Goal: Task Accomplishment & Management: Complete application form

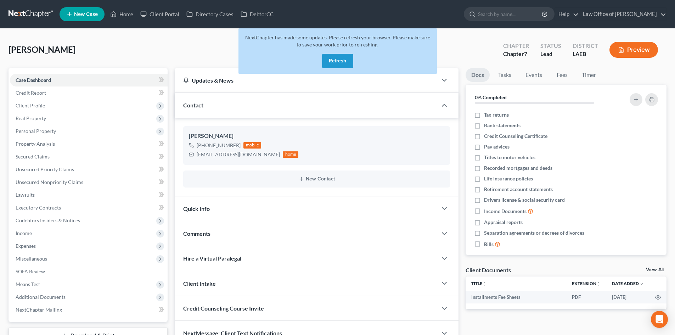
click at [337, 58] on button "Refresh" at bounding box center [337, 61] width 31 height 14
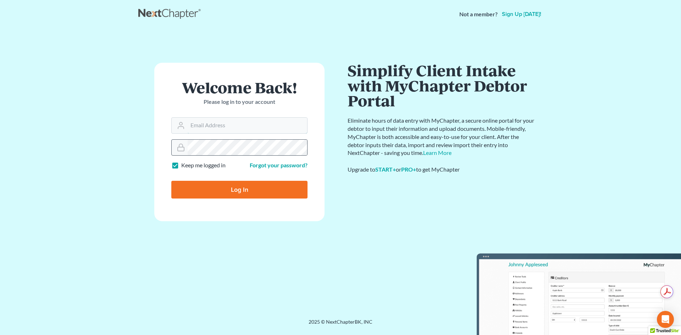
type input "[PERSON_NAME][EMAIL_ADDRESS][DOMAIN_NAME]"
click at [250, 191] on input "Log In" at bounding box center [239, 190] width 136 height 18
type input "Thinking..."
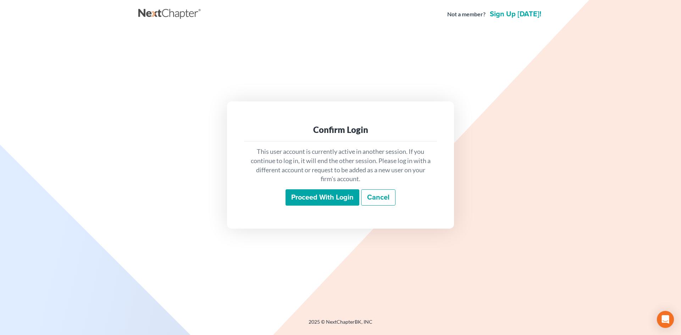
click at [309, 203] on input "Proceed with login" at bounding box center [322, 197] width 74 height 16
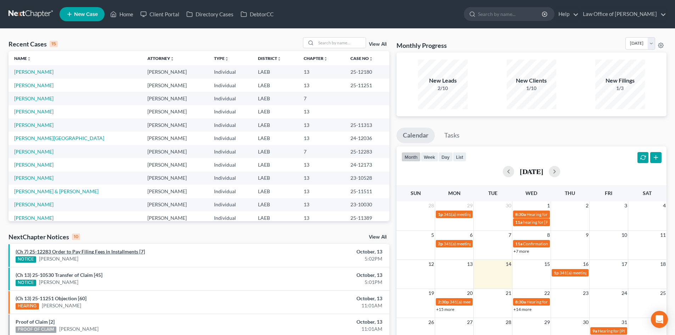
click at [99, 252] on link "(Ch 7) 25-12283 Order to Pay Filing Fees in Installments [7]" at bounding box center [80, 252] width 129 height 6
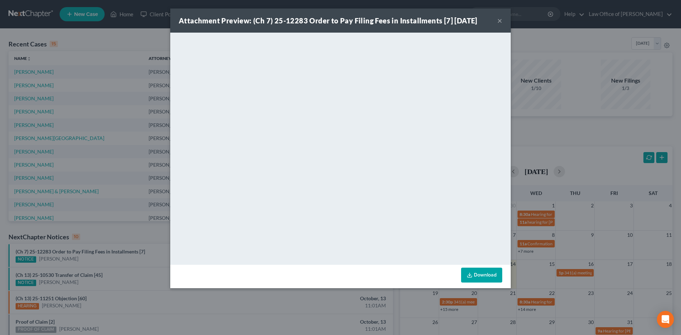
click at [483, 273] on link "Download" at bounding box center [481, 275] width 41 height 15
click at [501, 21] on button "×" at bounding box center [499, 20] width 5 height 9
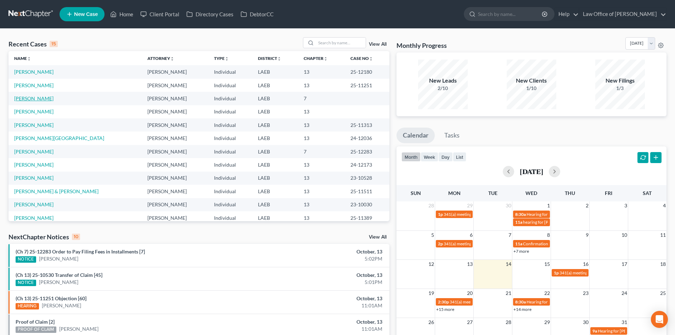
click at [30, 100] on link "[PERSON_NAME]" at bounding box center [33, 98] width 39 height 6
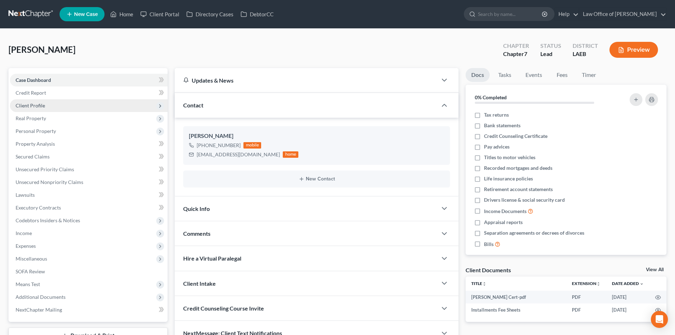
click at [30, 110] on span "Client Profile" at bounding box center [89, 105] width 158 height 13
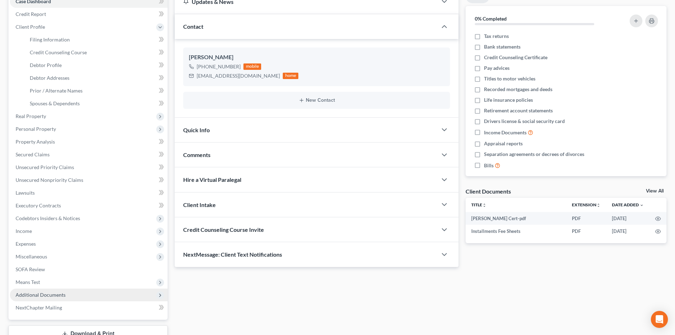
scroll to position [131, 0]
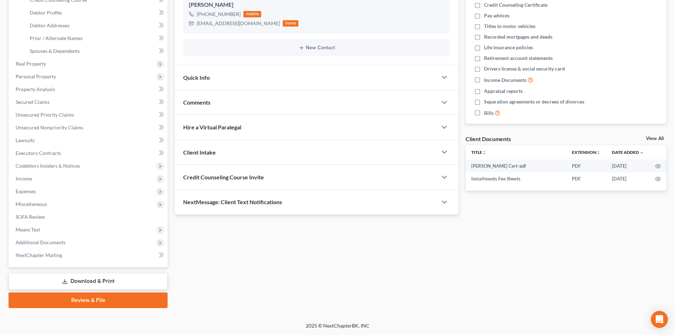
click at [75, 303] on link "Review & File" at bounding box center [88, 300] width 159 height 16
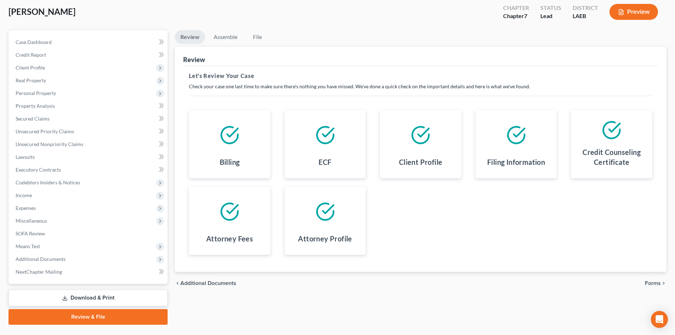
scroll to position [55, 0]
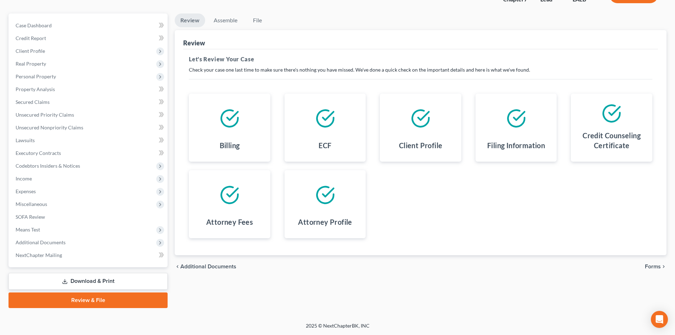
click at [652, 268] on span "Forms" at bounding box center [653, 267] width 16 height 6
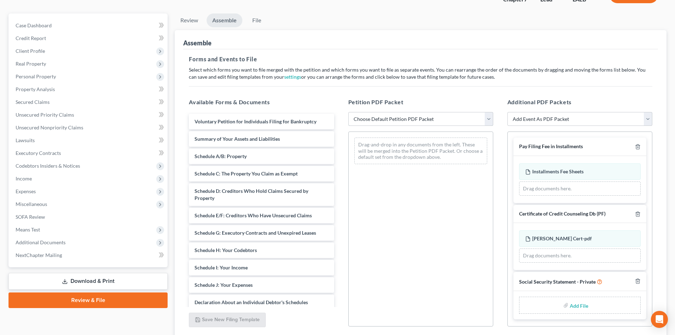
click at [394, 120] on select "Choose Default Petition PDF Packet Complete Bankruptcy Petition (all forms and …" at bounding box center [421, 119] width 145 height 14
select select "0"
click at [349, 112] on select "Choose Default Petition PDF Packet Complete Bankruptcy Petition (all forms and …" at bounding box center [421, 119] width 145 height 14
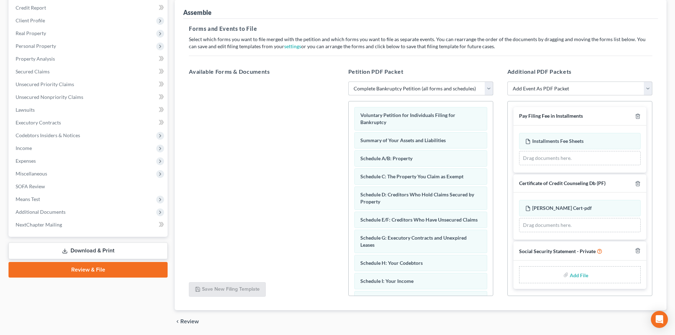
scroll to position [110, 0]
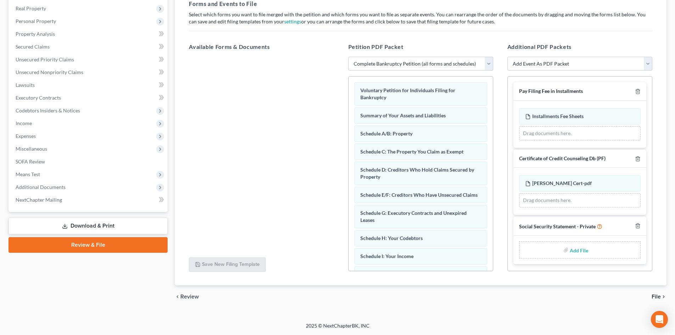
click at [578, 250] on input "file" at bounding box center [578, 250] width 17 height 13
type input "C:\fakepath\[PERSON_NAME] Statement.pdf"
click at [659, 295] on span "File" at bounding box center [656, 297] width 9 height 6
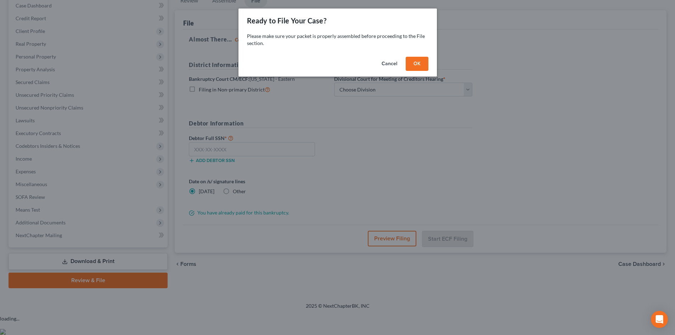
scroll to position [55, 0]
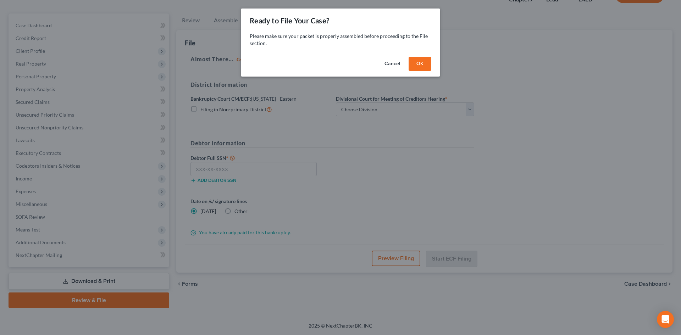
click at [417, 63] on button "OK" at bounding box center [419, 64] width 23 height 14
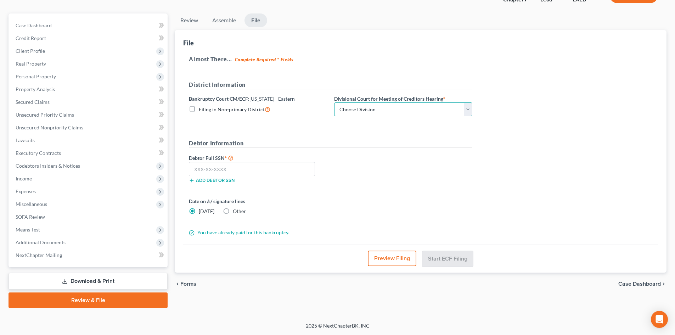
click at [367, 108] on select "Choose Division [GEOGRAPHIC_DATA]" at bounding box center [403, 109] width 138 height 14
select select "0"
click at [334, 102] on select "Choose Division [GEOGRAPHIC_DATA]" at bounding box center [403, 109] width 138 height 14
click at [378, 169] on div "Debtor Full SSN * Add debtor SSN" at bounding box center [330, 171] width 291 height 35
click at [274, 172] on input "text" at bounding box center [252, 169] width 126 height 14
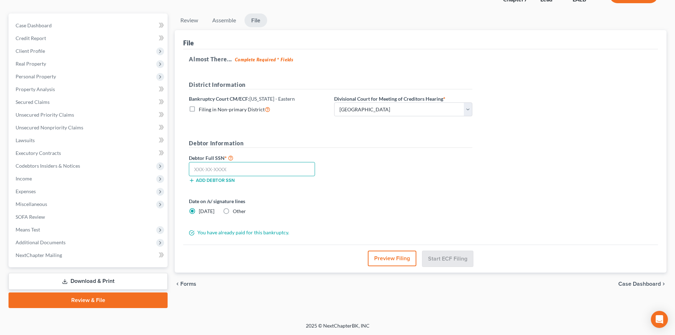
click at [232, 171] on input "text" at bounding box center [252, 169] width 126 height 14
type input "433-63-3559"
click at [450, 259] on button "Start ECF Filing" at bounding box center [448, 259] width 51 height 16
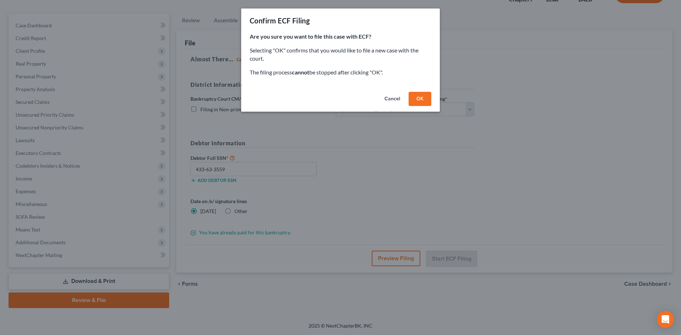
click at [423, 100] on button "OK" at bounding box center [419, 99] width 23 height 14
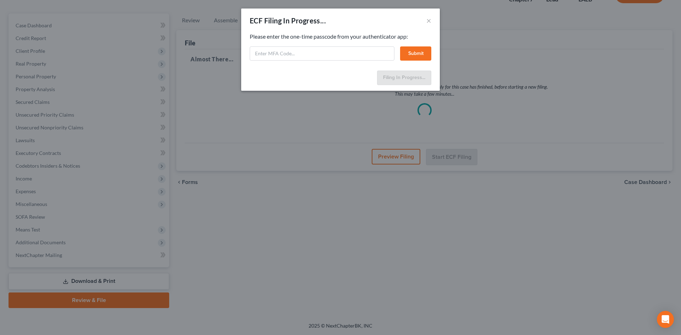
select select "0"
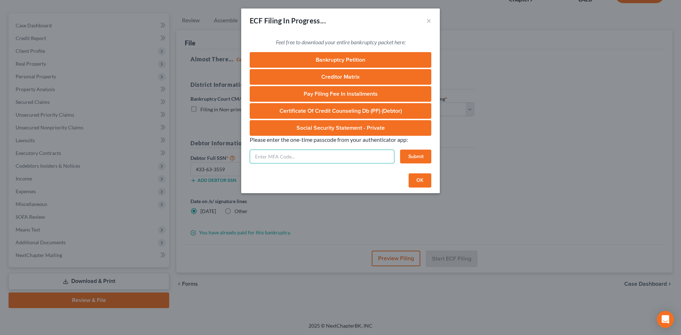
click at [307, 159] on input "text" at bounding box center [322, 157] width 145 height 14
type input "822125"
click at [416, 161] on button "Submit" at bounding box center [415, 157] width 31 height 14
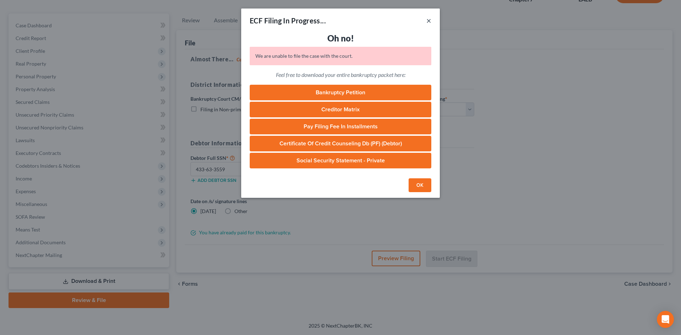
click at [426, 19] on button "×" at bounding box center [428, 20] width 5 height 9
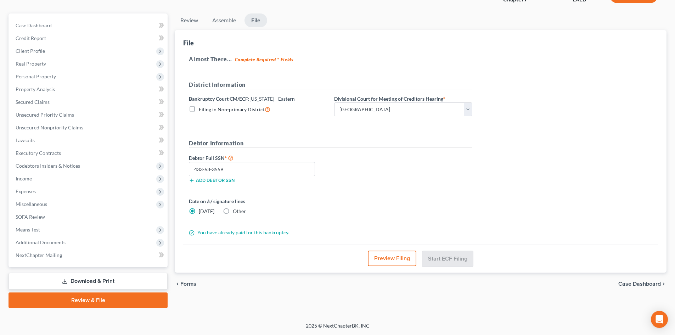
click at [442, 197] on form "District Information Bankruptcy Court CM/ECF: Louisiana - Eastern Filing in Non…" at bounding box center [331, 158] width 284 height 156
click at [423, 108] on select "Choose Division New Orleans" at bounding box center [403, 109] width 138 height 14
click at [334, 102] on select "Choose Division New Orleans" at bounding box center [403, 109] width 138 height 14
click at [358, 120] on div "District Information Bankruptcy Court CM/ECF: Louisiana - Eastern Filing in Non…" at bounding box center [330, 101] width 291 height 42
click at [363, 111] on select "Choose Division New Orleans" at bounding box center [403, 109] width 138 height 14
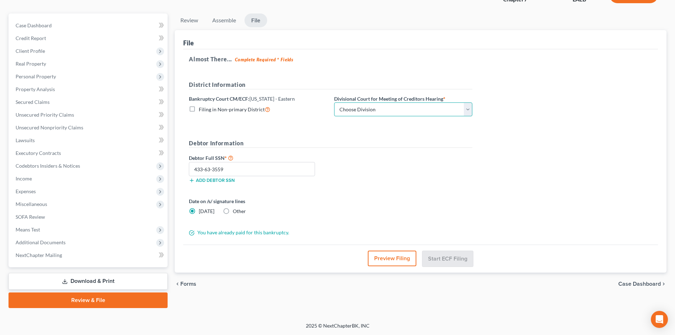
click at [334, 102] on select "Choose Division New Orleans" at bounding box center [403, 109] width 138 height 14
click at [371, 104] on select "Choose Division New Orleans" at bounding box center [403, 109] width 138 height 14
select select "0"
click at [334, 102] on select "Choose Division New Orleans" at bounding box center [403, 109] width 138 height 14
drag, startPoint x: 413, startPoint y: 187, endPoint x: 411, endPoint y: 204, distance: 17.1
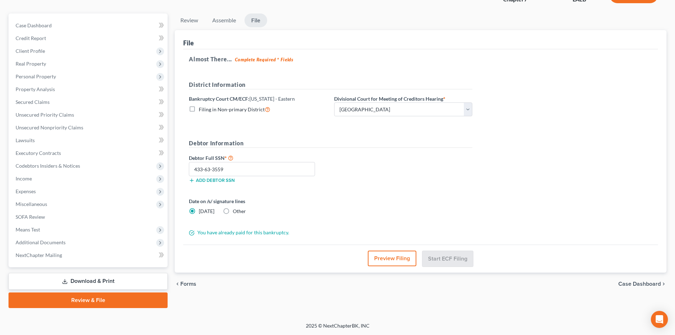
click at [413, 188] on div "Debtor Full SSN * 433-63-3559 Add debtor SSN" at bounding box center [330, 171] width 291 height 35
click at [239, 169] on input "433-63-3559" at bounding box center [252, 169] width 126 height 14
type input "433-63-3559"
click at [409, 222] on form "District Information Bankruptcy Court CM/ECF: Louisiana - Eastern Filing in Non…" at bounding box center [331, 158] width 284 height 156
click at [220, 22] on link "Assemble" at bounding box center [224, 20] width 35 height 14
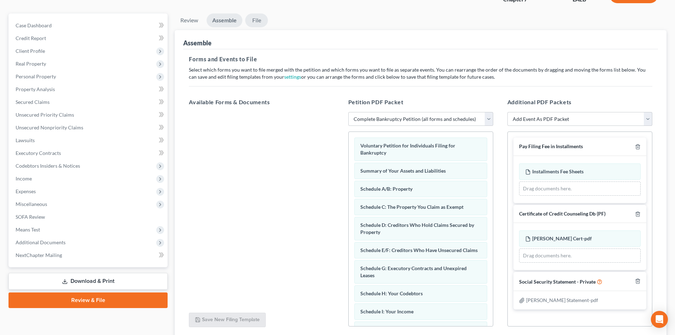
click at [257, 21] on link "File" at bounding box center [256, 20] width 23 height 14
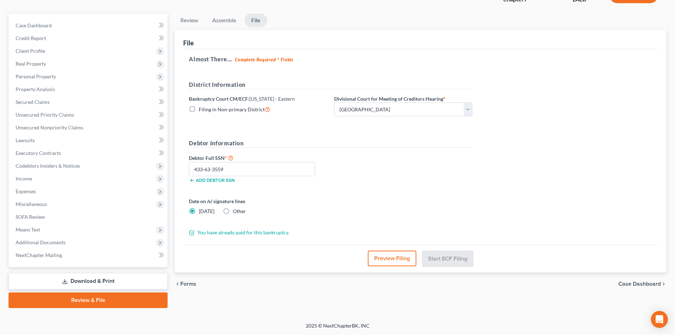
click at [479, 228] on div "Almost There... Complete Required * Fields District Information Bankruptcy Cour…" at bounding box center [420, 147] width 475 height 196
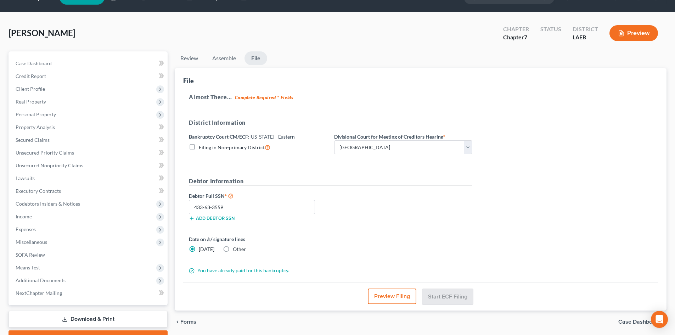
scroll to position [0, 0]
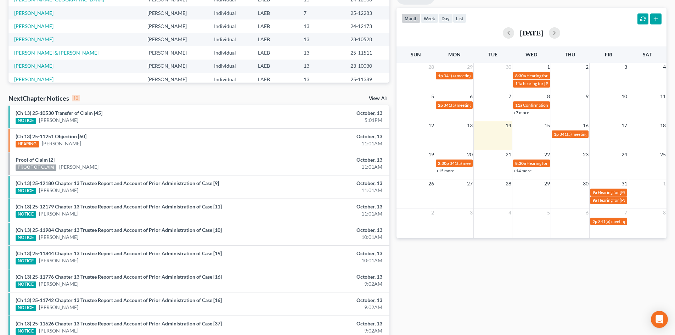
scroll to position [142, 0]
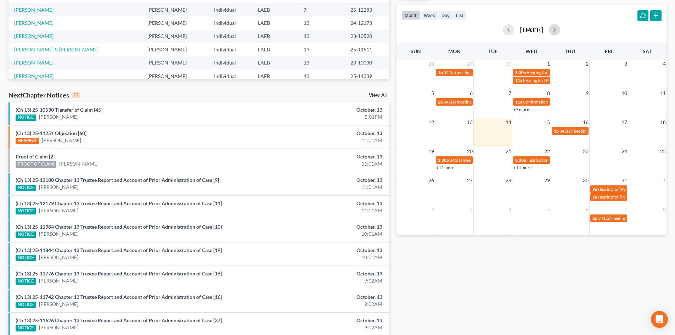
click at [568, 24] on div "[DATE]" at bounding box center [532, 29] width 260 height 11
click at [561, 29] on button "button" at bounding box center [554, 29] width 11 height 11
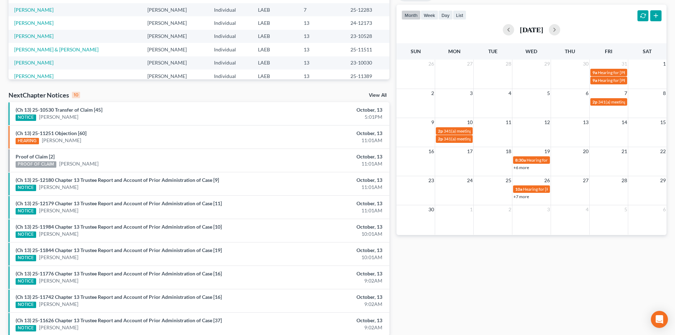
click at [522, 168] on link "+6 more" at bounding box center [522, 167] width 16 height 5
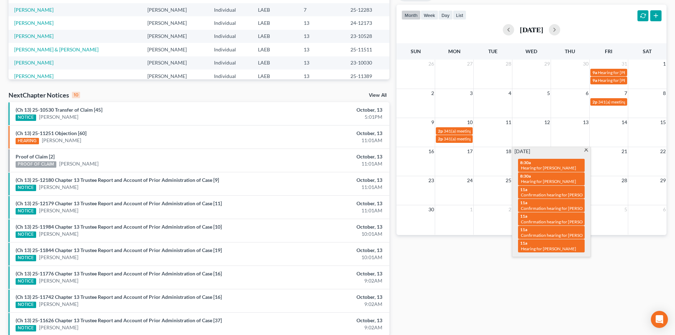
click at [545, 247] on div "Monthly Progress Bankruptcy Bankruptcy [DATE] [DATE] [DATE] [DATE] [DATE] [DATE…" at bounding box center [531, 121] width 277 height 452
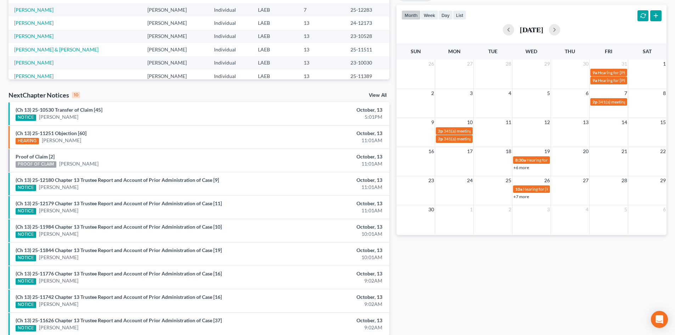
click at [525, 196] on link "+7 more" at bounding box center [522, 196] width 16 height 5
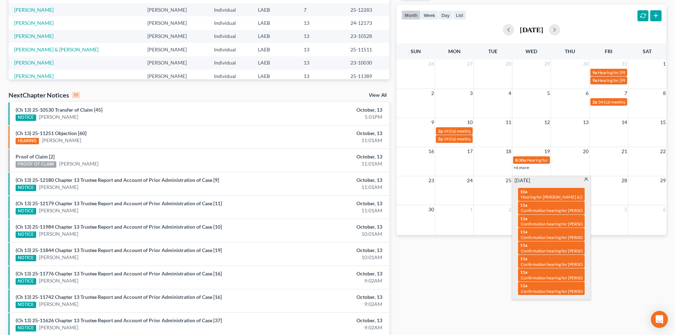
click at [475, 286] on div "Monthly Progress Bankruptcy Bankruptcy October 2025 September 2025 August 2025 …" at bounding box center [531, 121] width 277 height 452
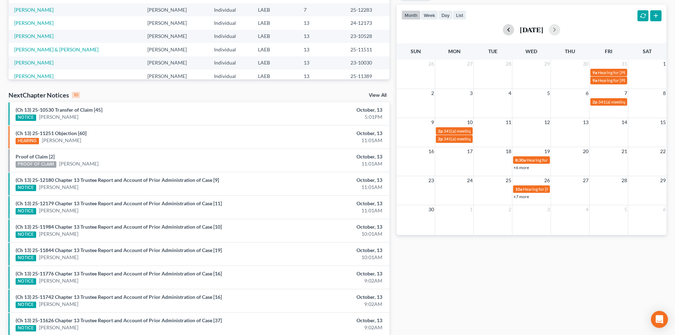
click at [503, 33] on button "button" at bounding box center [508, 29] width 11 height 11
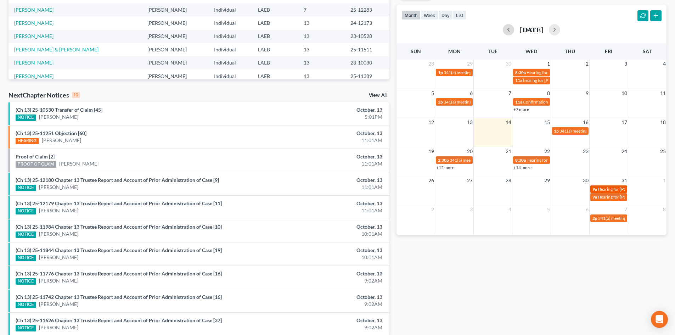
click at [616, 189] on span "Hearing for Jamie Findley" at bounding box center [625, 188] width 55 height 5
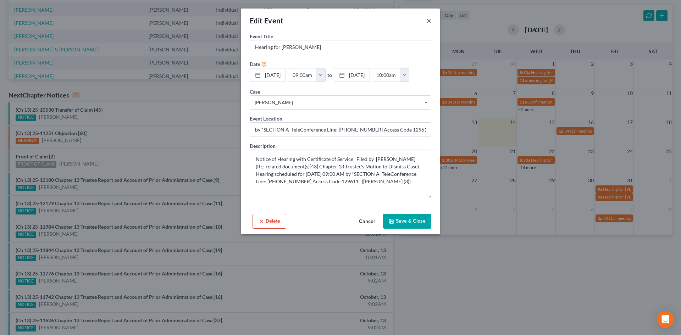
click at [430, 19] on button "×" at bounding box center [428, 20] width 5 height 9
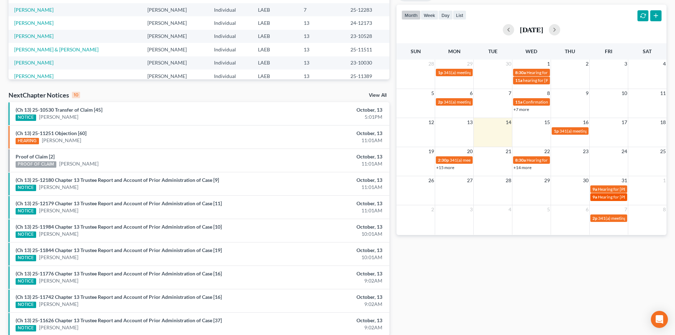
click at [609, 197] on span "Hearing for Jamie Findley" at bounding box center [625, 196] width 55 height 5
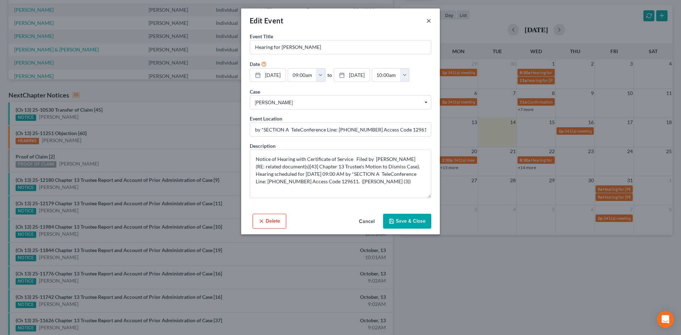
click at [429, 21] on button "×" at bounding box center [428, 20] width 5 height 9
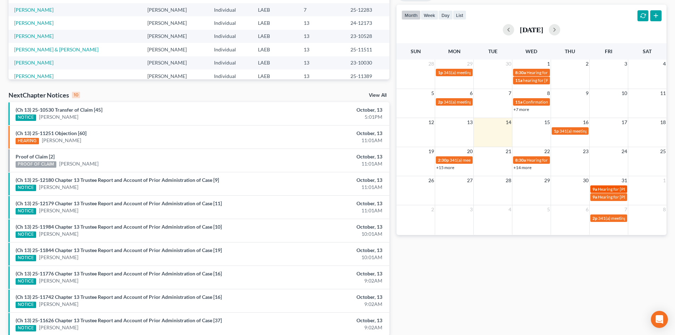
click at [617, 188] on span "Hearing for Jamie Findley" at bounding box center [625, 188] width 55 height 5
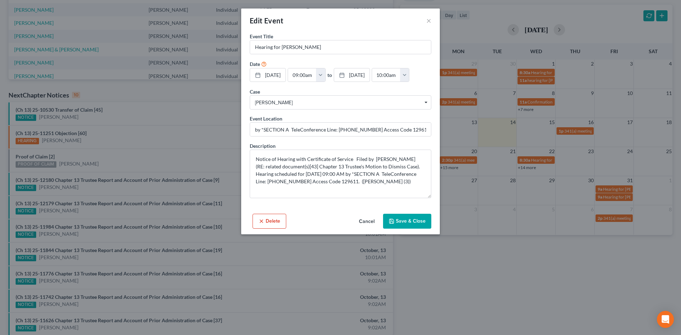
click at [275, 229] on button "Delete" at bounding box center [269, 221] width 34 height 15
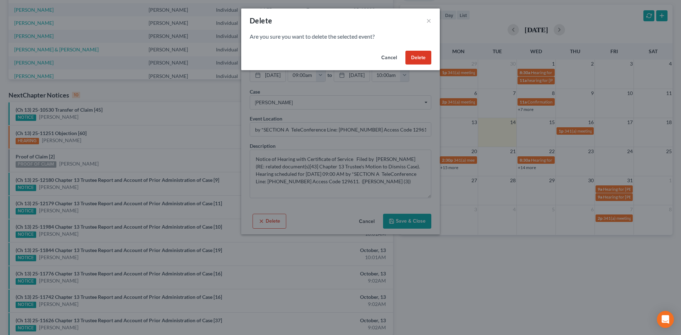
click at [413, 56] on button "Delete" at bounding box center [418, 58] width 26 height 14
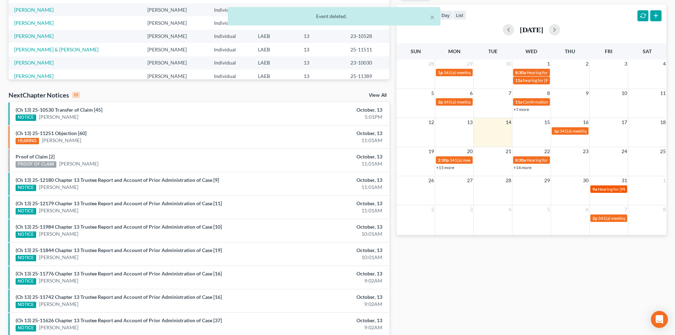
click at [602, 186] on span "Hearing for Jamie Findley" at bounding box center [625, 188] width 55 height 5
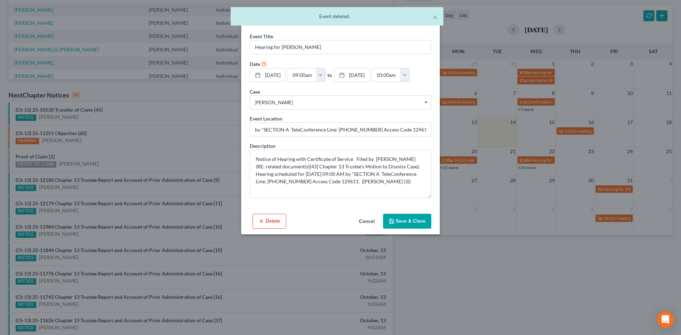
click at [268, 229] on button "Delete" at bounding box center [269, 221] width 34 height 15
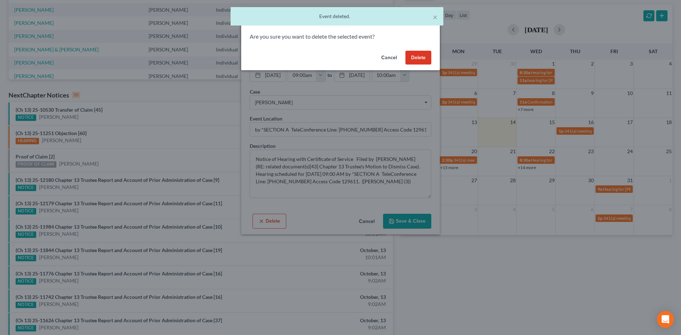
click at [416, 57] on button "Delete" at bounding box center [418, 58] width 26 height 14
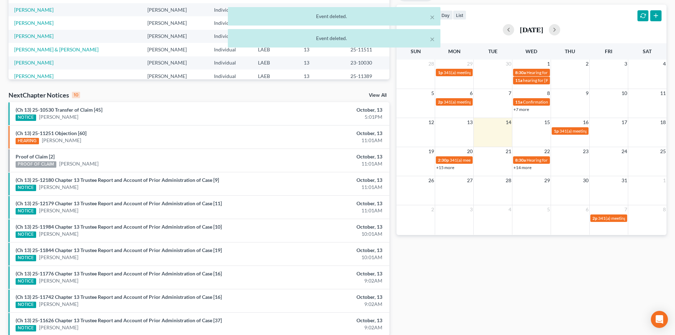
click at [565, 270] on div "Monthly Progress Bankruptcy Bankruptcy October 2025 September 2025 August 2025 …" at bounding box center [531, 121] width 277 height 452
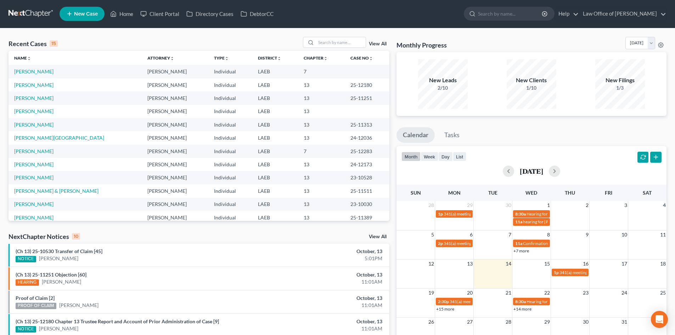
scroll to position [0, 0]
click at [74, 252] on link "(Ch 13) 25-10530 Transfer of Claim [45]" at bounding box center [59, 252] width 87 height 6
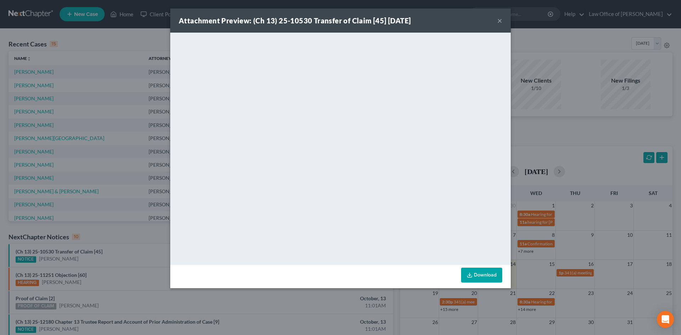
click at [474, 277] on link "Download" at bounding box center [481, 275] width 41 height 15
click at [499, 22] on button "×" at bounding box center [499, 20] width 5 height 9
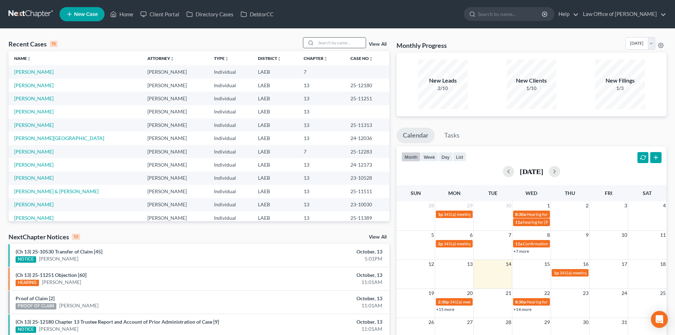
click at [320, 40] on input "search" at bounding box center [341, 43] width 50 height 10
type input "white"
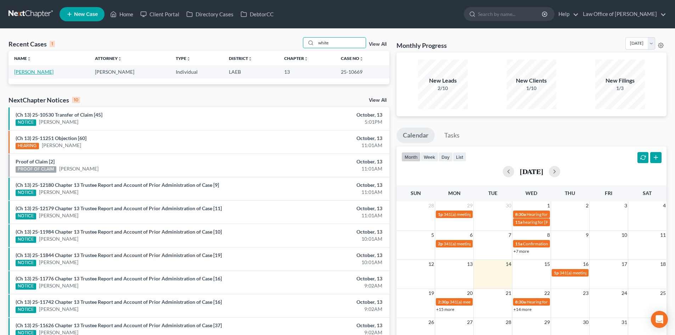
click at [24, 71] on link "White, Shedrick" at bounding box center [33, 72] width 39 height 6
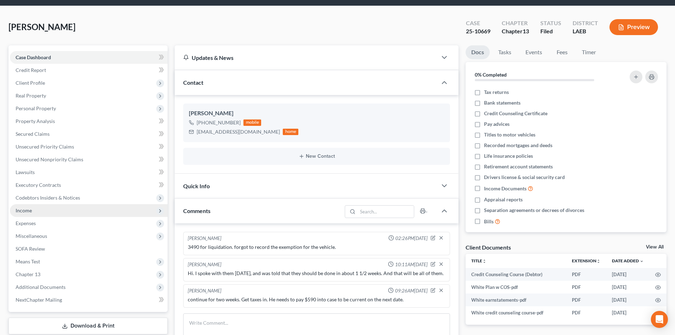
scroll to position [142, 0]
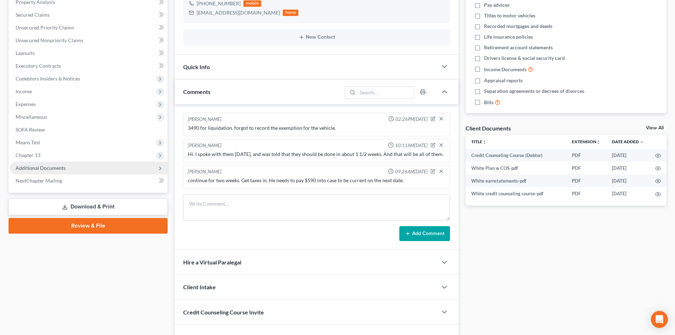
click at [41, 170] on span "Additional Documents" at bounding box center [41, 168] width 50 height 6
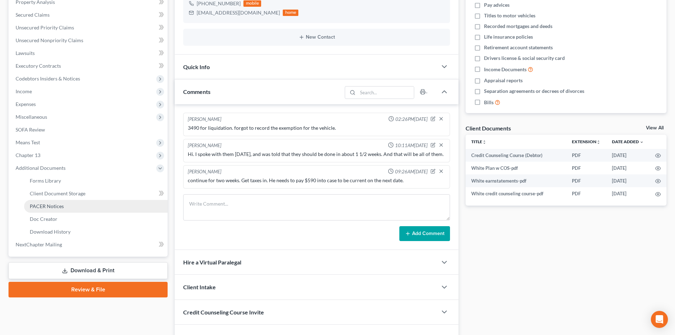
click at [49, 209] on span "PACER Notices" at bounding box center [47, 206] width 34 height 6
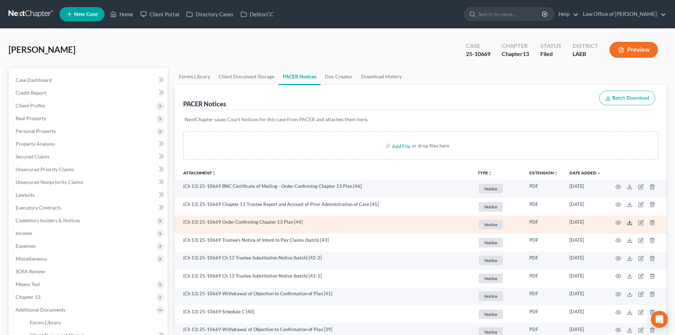
click at [631, 224] on icon at bounding box center [630, 223] width 6 height 6
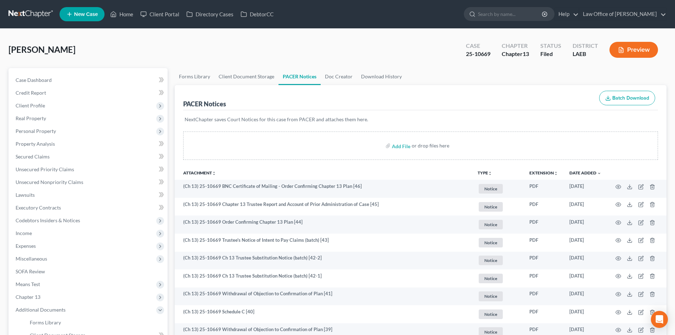
click at [21, 16] on link at bounding box center [31, 14] width 45 height 13
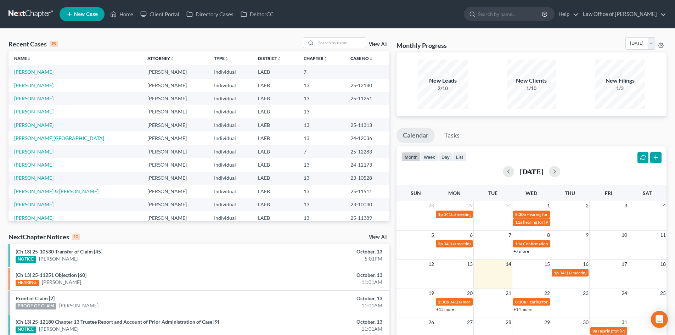
scroll to position [71, 0]
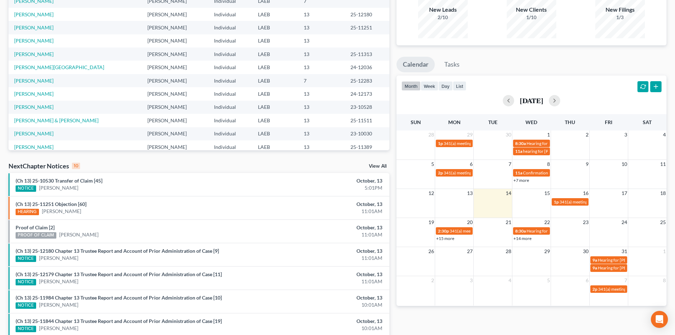
click at [523, 240] on link "+14 more" at bounding box center [523, 238] width 18 height 5
click at [488, 323] on div "Monthly Progress Bankruptcy Bankruptcy October 2025 September 2025 August 2025 …" at bounding box center [531, 192] width 277 height 452
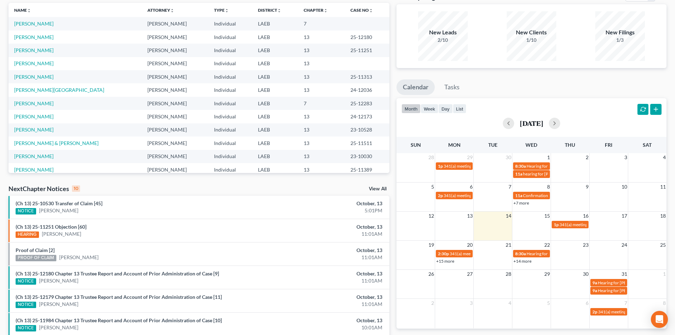
scroll to position [33, 0]
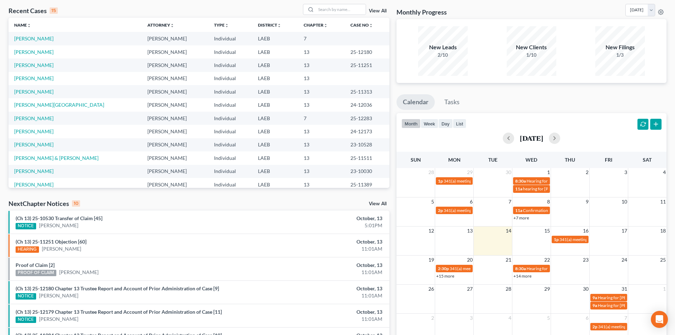
click at [445, 277] on link "+15 more" at bounding box center [445, 275] width 18 height 5
click at [547, 106] on ul "Calendar Tasks" at bounding box center [532, 103] width 270 height 19
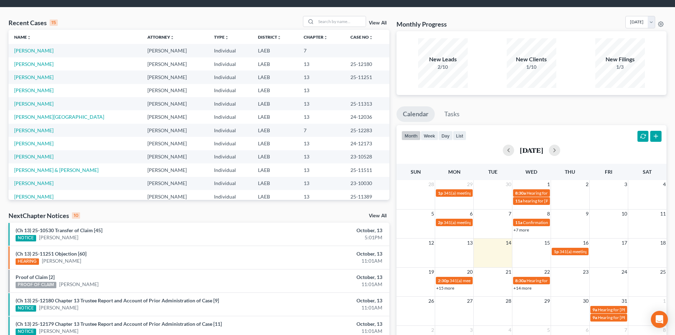
scroll to position [0, 0]
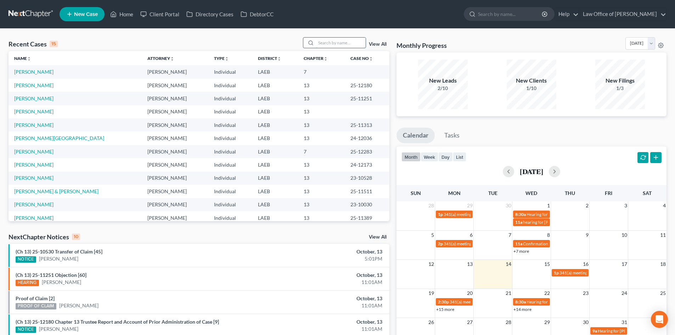
click at [325, 45] on input "search" at bounding box center [341, 43] width 50 height 10
type input "nobles"
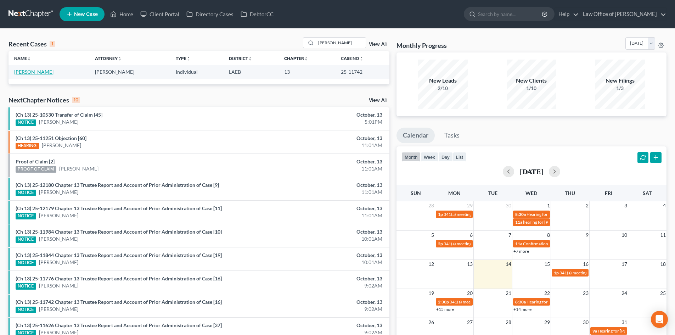
click at [36, 74] on link "Nobles, Reynard" at bounding box center [33, 72] width 39 height 6
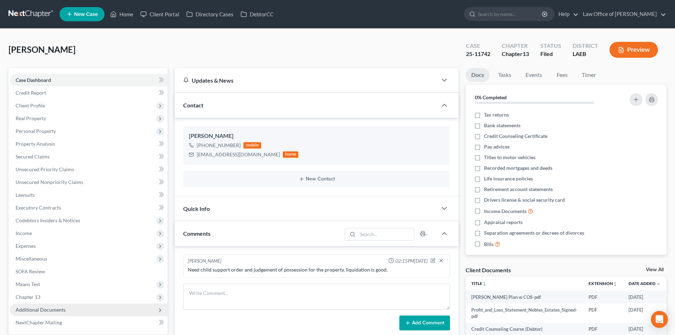
scroll to position [71, 0]
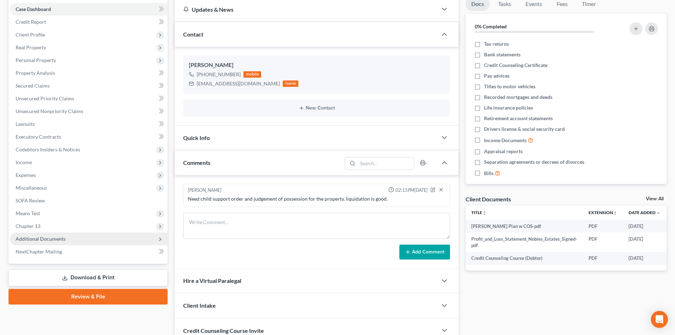
click at [40, 243] on span "Additional Documents" at bounding box center [89, 239] width 158 height 13
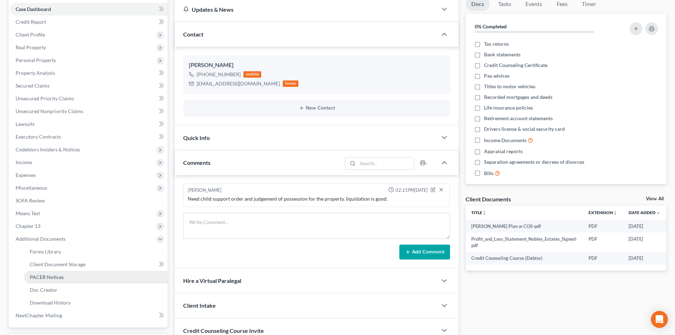
click at [45, 282] on link "PACER Notices" at bounding box center [96, 277] width 144 height 13
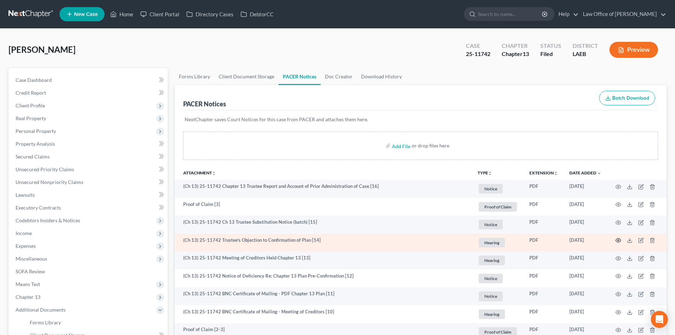
click at [618, 242] on icon "button" at bounding box center [618, 241] width 5 height 4
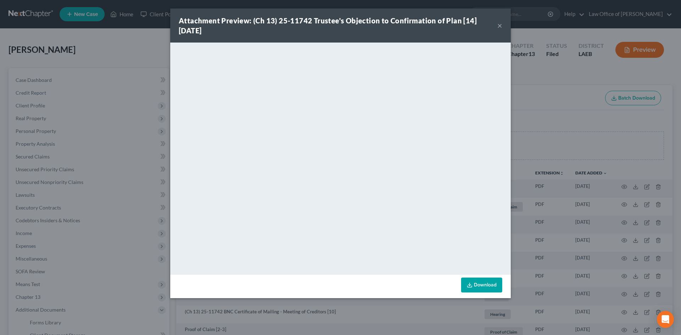
click at [473, 288] on link "Download" at bounding box center [481, 285] width 41 height 15
click at [500, 23] on button "×" at bounding box center [499, 25] width 5 height 9
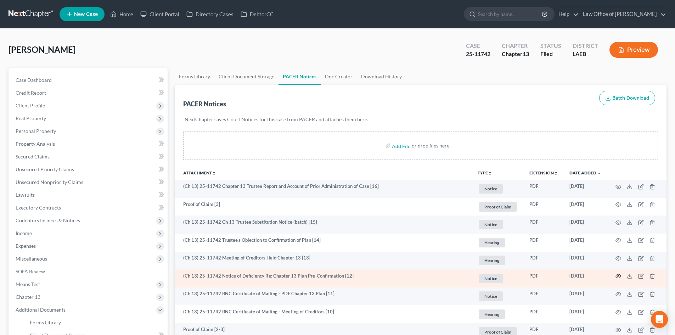
click at [620, 278] on icon "button" at bounding box center [618, 276] width 5 height 4
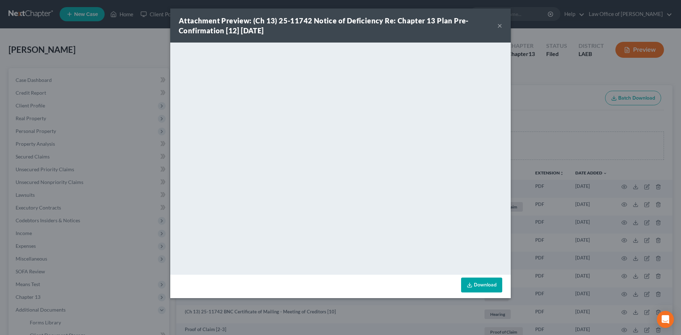
click at [498, 26] on button "×" at bounding box center [499, 25] width 5 height 9
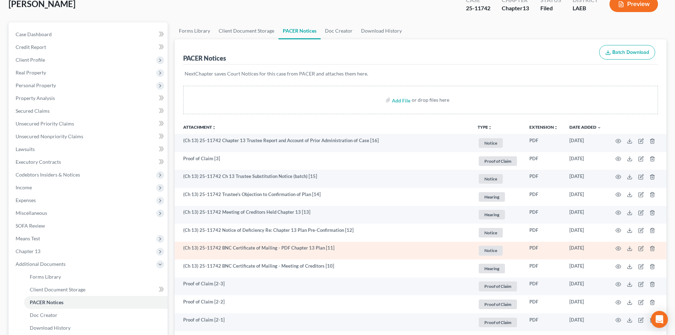
scroll to position [71, 0]
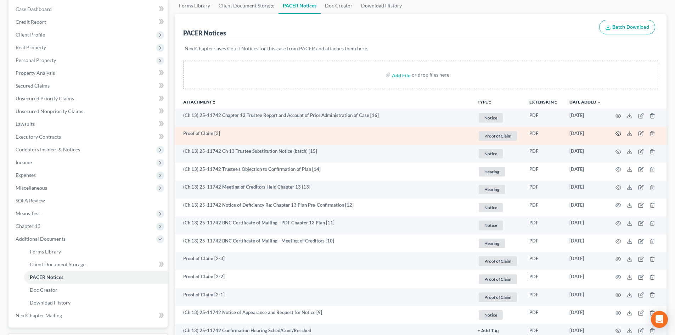
click at [618, 132] on icon "button" at bounding box center [619, 134] width 6 height 6
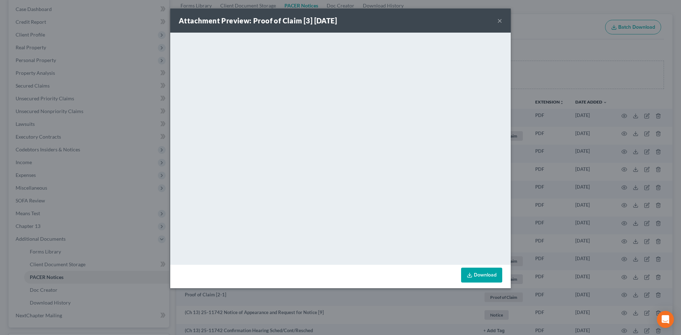
click at [497, 21] on button "×" at bounding box center [499, 20] width 5 height 9
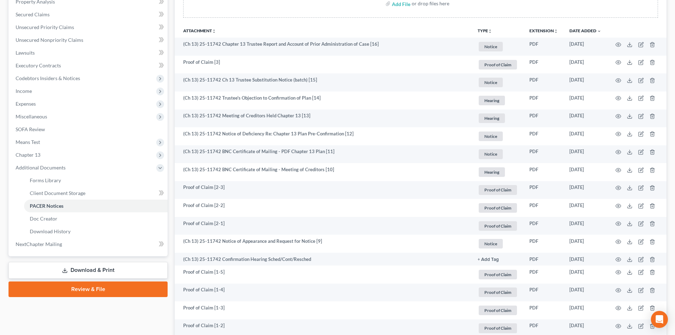
scroll to position [284, 0]
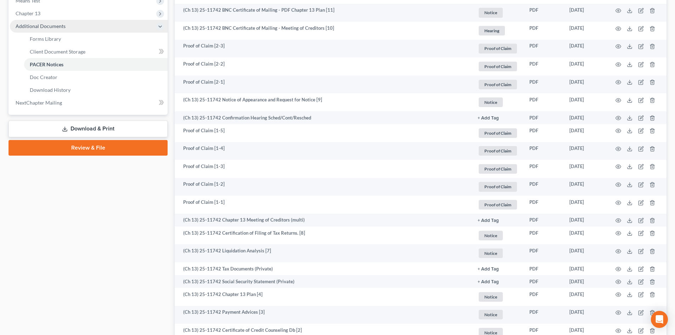
click at [21, 20] on span "Additional Documents" at bounding box center [89, 26] width 158 height 13
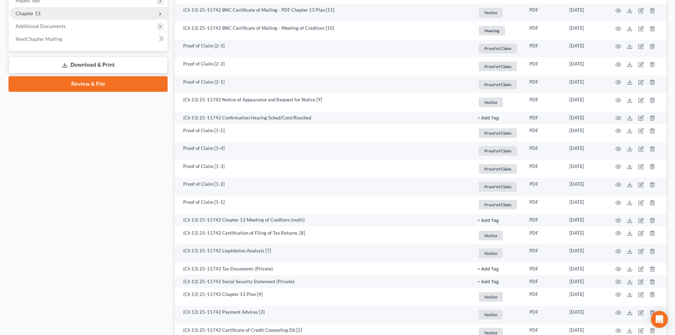
click at [27, 9] on span "Chapter 13" at bounding box center [89, 13] width 158 height 13
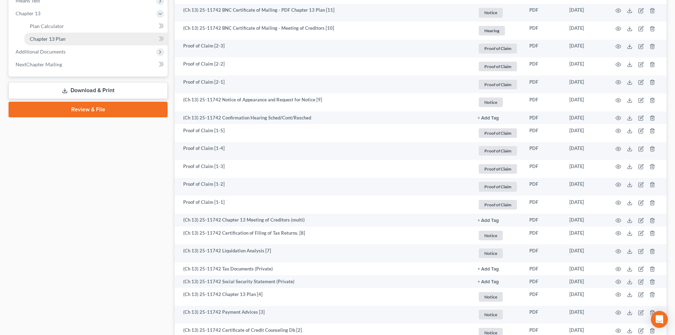
click at [49, 38] on span "Chapter 13 Plan" at bounding box center [48, 39] width 36 height 6
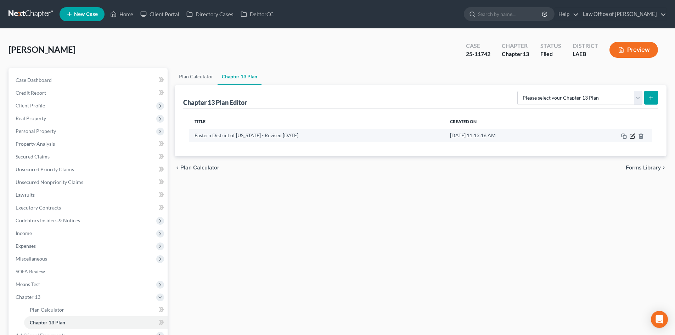
click at [633, 137] on icon "button" at bounding box center [633, 135] width 3 height 3
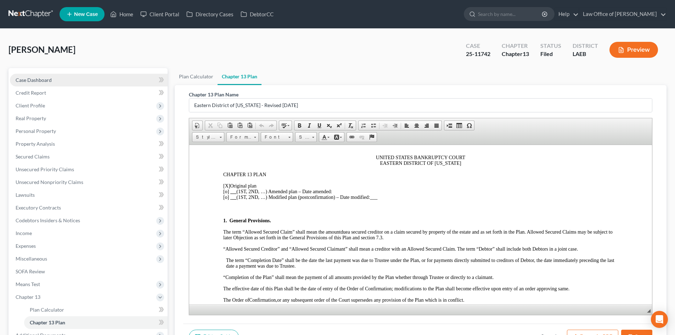
click at [31, 82] on span "Case Dashboard" at bounding box center [34, 80] width 36 height 6
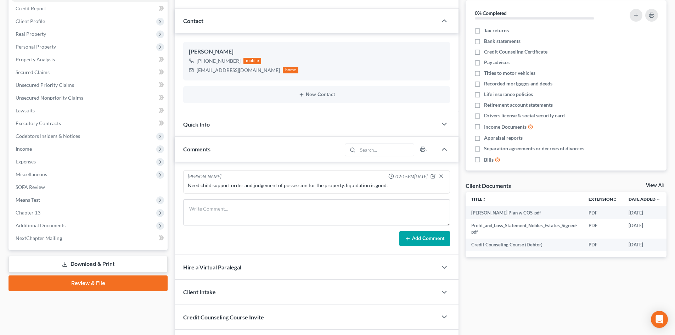
scroll to position [60, 0]
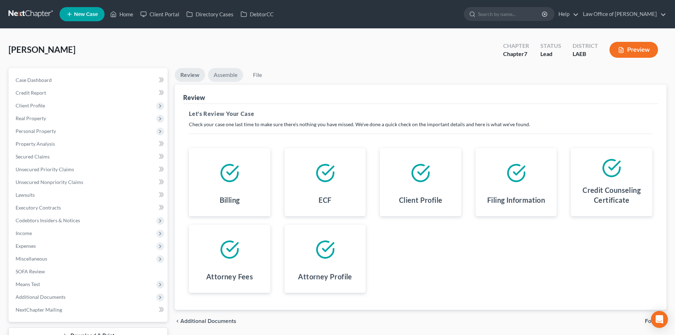
click at [222, 73] on link "Assemble" at bounding box center [225, 75] width 35 height 14
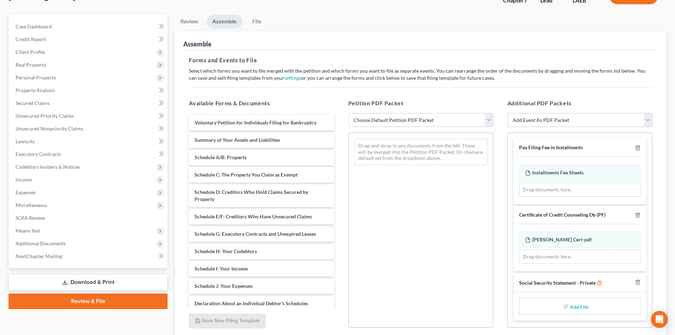
scroll to position [71, 0]
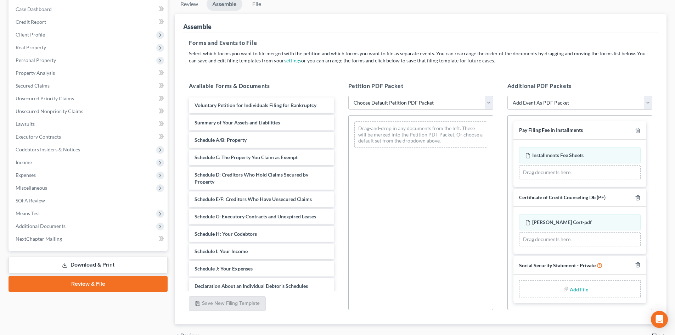
click at [397, 98] on select "Choose Default Petition PDF Packet Complete Bankruptcy Petition (all forms and …" at bounding box center [421, 103] width 145 height 14
select select "0"
click at [349, 96] on select "Choose Default Petition PDF Packet Complete Bankruptcy Petition (all forms and …" at bounding box center [421, 103] width 145 height 14
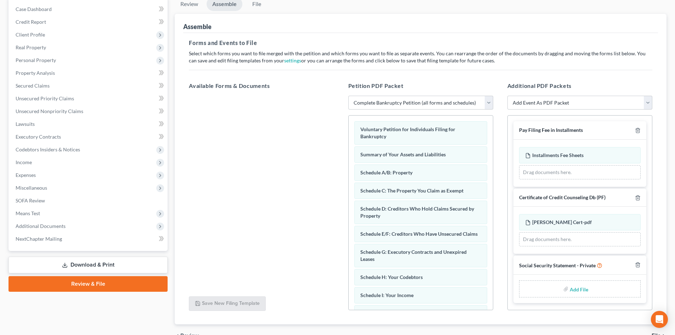
click at [582, 288] on input "file" at bounding box center [578, 289] width 17 height 13
type input "C:\fakepath\[PERSON_NAME] Statement.pdf"
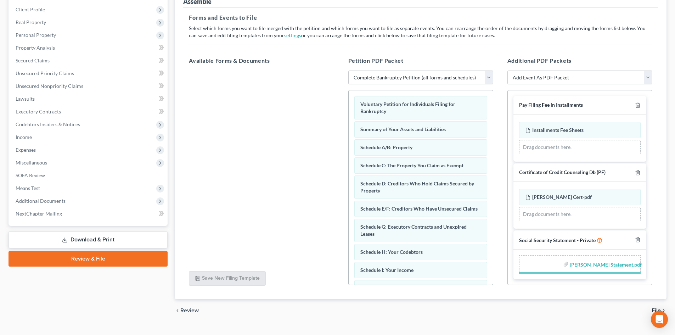
scroll to position [110, 0]
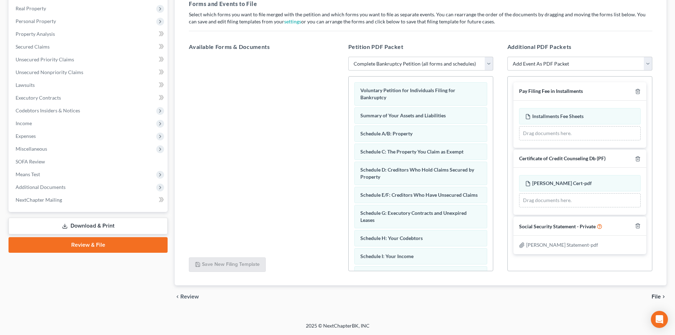
click at [659, 297] on span "File" at bounding box center [656, 297] width 9 height 6
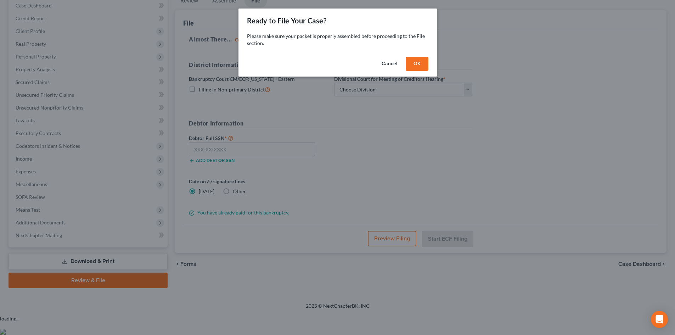
scroll to position [55, 0]
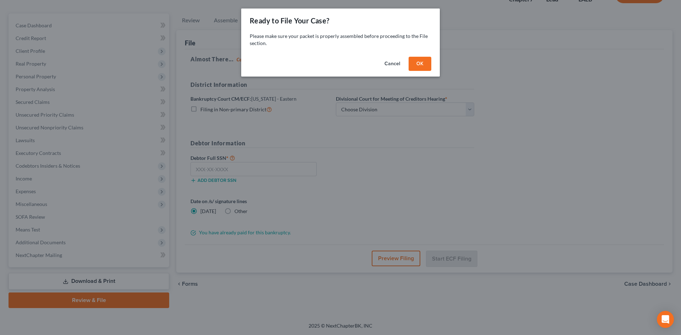
click at [421, 66] on button "OK" at bounding box center [419, 64] width 23 height 14
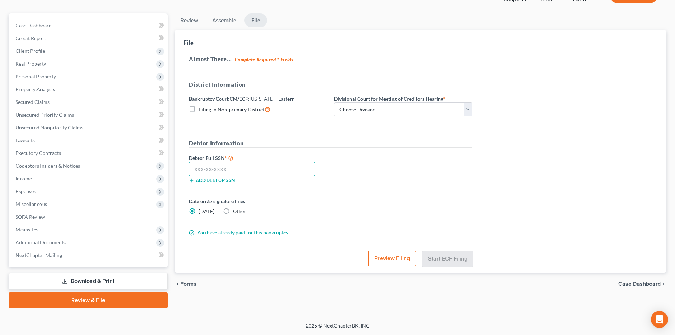
click at [244, 174] on input "text" at bounding box center [252, 169] width 126 height 14
click at [201, 167] on input "text" at bounding box center [252, 169] width 126 height 14
type input "433-63-3559"
click at [439, 222] on form "District Information Bankruptcy Court CM/ECF: [US_STATE] - Eastern Filing in No…" at bounding box center [331, 158] width 284 height 156
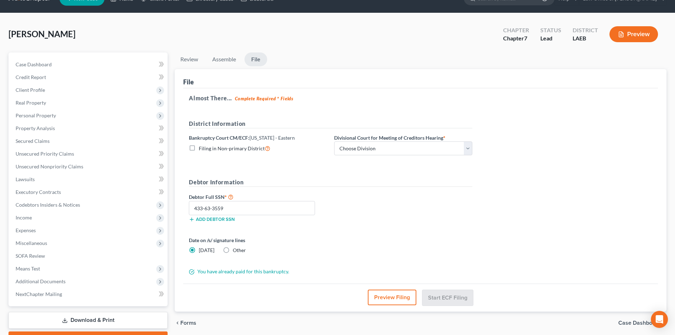
scroll to position [0, 0]
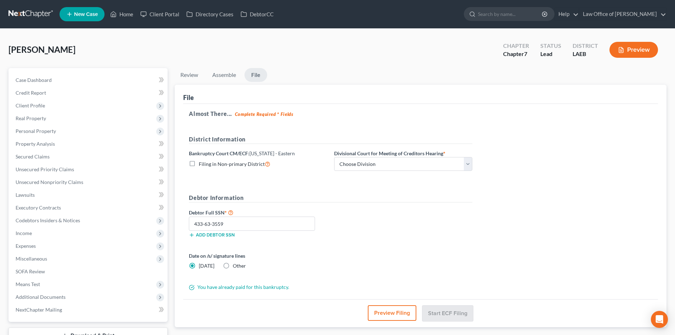
click at [553, 155] on div "Almost There... Complete Required * Fields District Information Bankruptcy Cour…" at bounding box center [420, 202] width 475 height 196
click at [515, 94] on div "File" at bounding box center [420, 94] width 475 height 19
click at [375, 94] on div "File" at bounding box center [420, 94] width 475 height 19
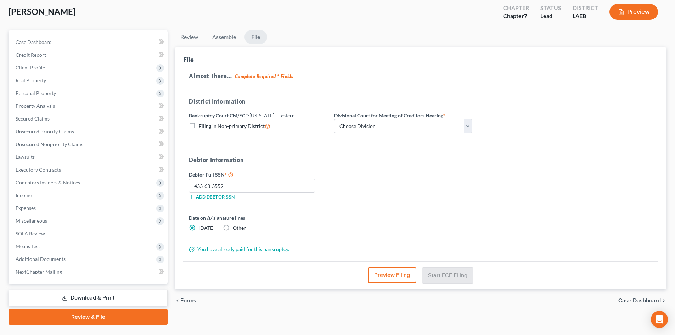
scroll to position [55, 0]
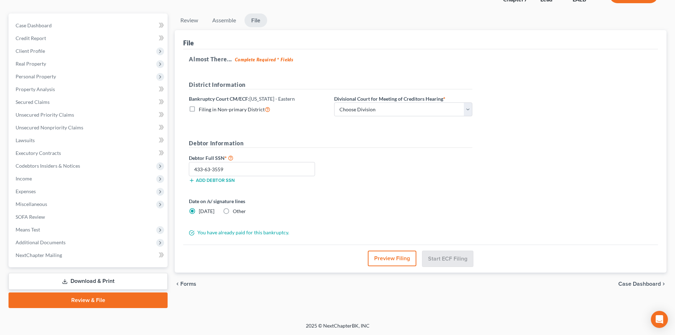
click at [229, 239] on div "Almost There... Complete Required * Fields District Information Bankruptcy Cour…" at bounding box center [420, 147] width 475 height 196
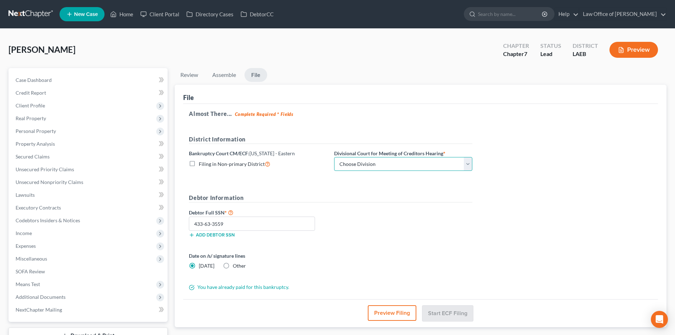
click at [368, 162] on select "Choose Division [GEOGRAPHIC_DATA]" at bounding box center [403, 164] width 138 height 14
select select "0"
click at [334, 157] on select "Choose Division [GEOGRAPHIC_DATA]" at bounding box center [403, 164] width 138 height 14
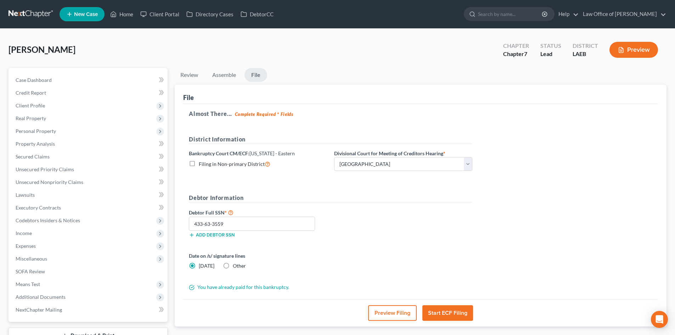
drag, startPoint x: 483, startPoint y: 228, endPoint x: 481, endPoint y: 234, distance: 6.3
click at [482, 228] on div "Almost There... Complete Required * Fields District Information Bankruptcy Cour…" at bounding box center [420, 202] width 475 height 196
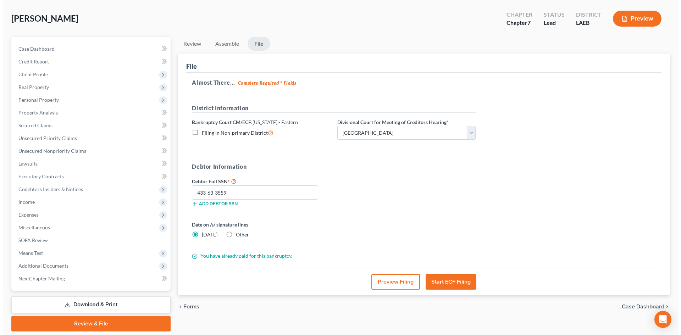
scroll to position [55, 0]
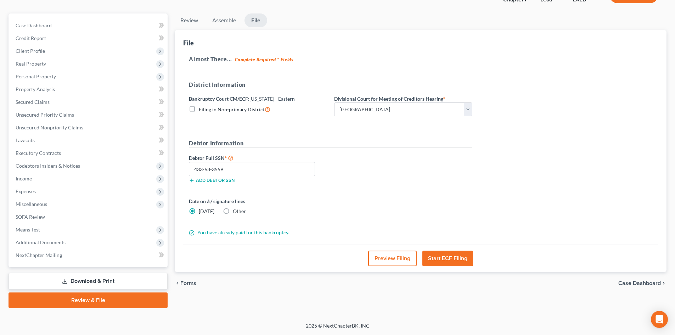
click at [457, 256] on button "Start ECF Filing" at bounding box center [448, 259] width 51 height 16
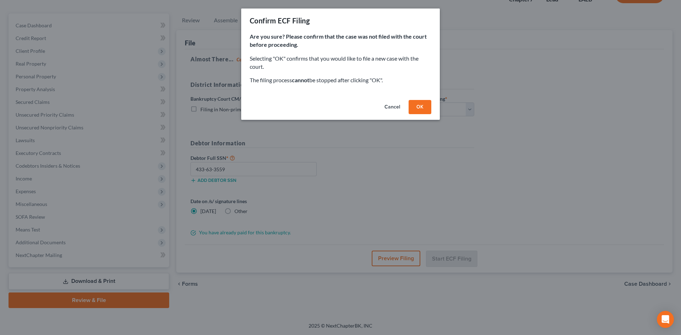
click at [425, 108] on button "OK" at bounding box center [419, 107] width 23 height 14
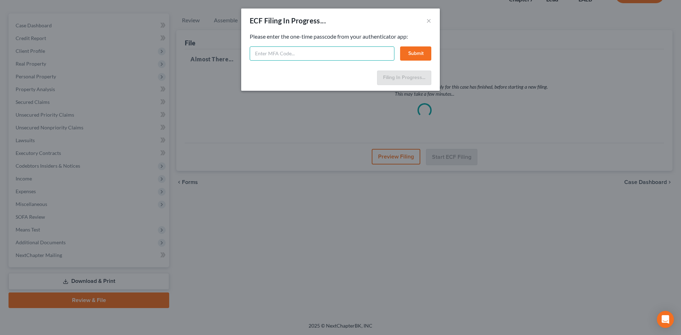
click at [270, 49] on input "text" at bounding box center [322, 53] width 145 height 14
type input "473599"
click at [416, 51] on button "Submit" at bounding box center [415, 53] width 31 height 14
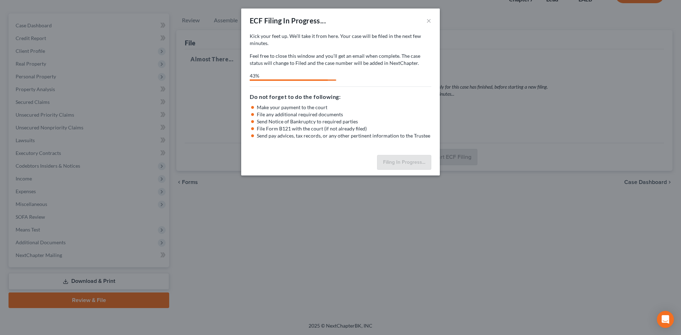
select select "0"
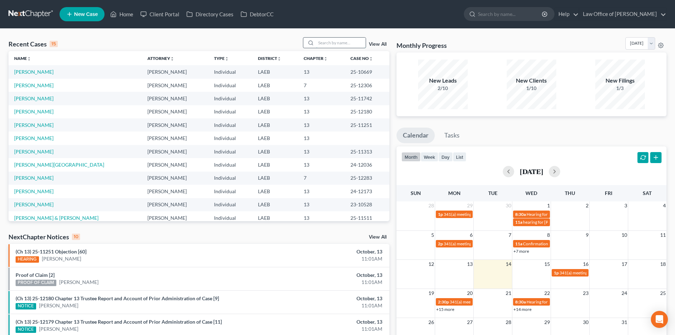
click at [330, 46] on input "search" at bounding box center [341, 43] width 50 height 10
type input "[PERSON_NAME]"
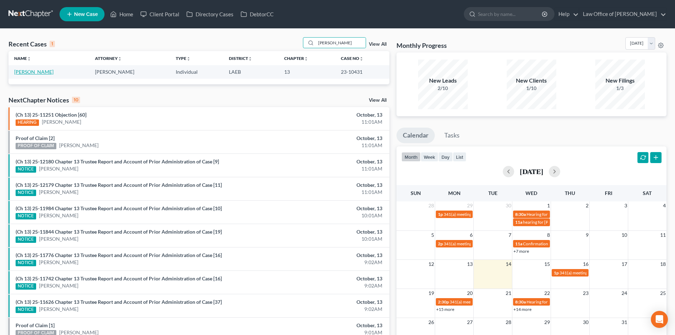
click at [42, 71] on link "[PERSON_NAME]" at bounding box center [33, 72] width 39 height 6
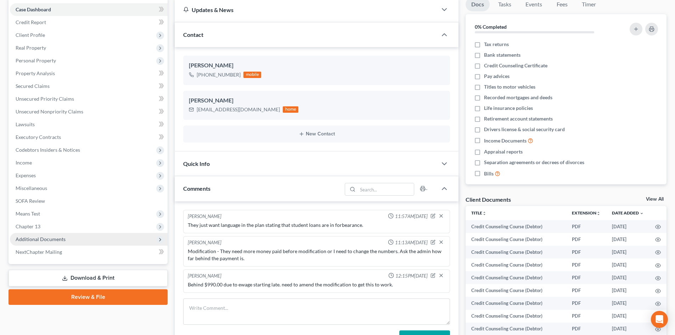
scroll to position [71, 0]
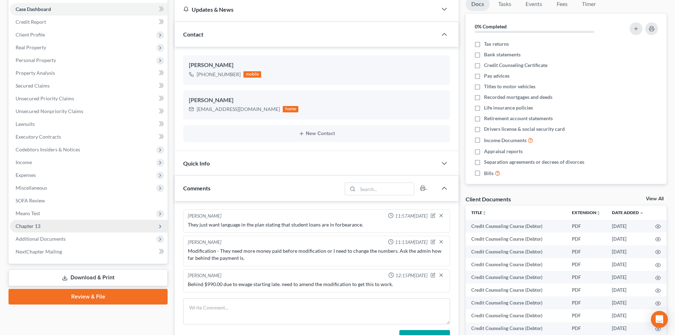
click at [27, 227] on span "Chapter 13" at bounding box center [28, 226] width 25 height 6
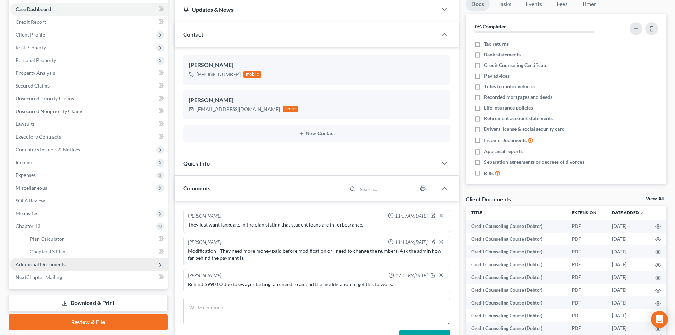
click at [39, 267] on span "Additional Documents" at bounding box center [89, 264] width 158 height 13
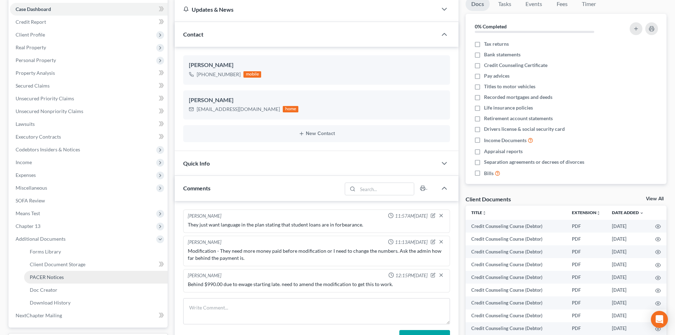
click at [42, 280] on span "PACER Notices" at bounding box center [47, 277] width 34 height 6
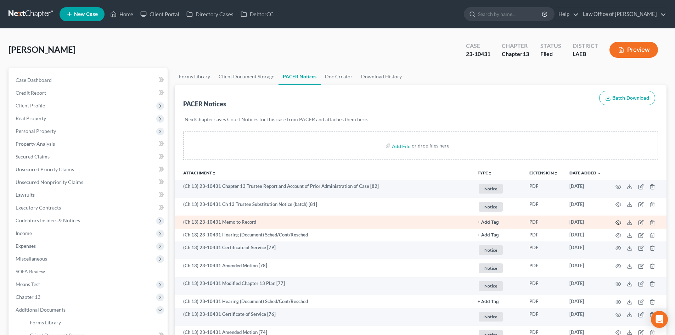
click at [616, 224] on icon "button" at bounding box center [619, 223] width 6 height 6
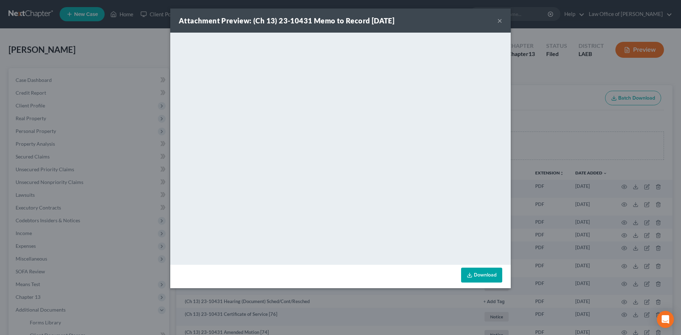
click at [501, 22] on button "×" at bounding box center [499, 20] width 5 height 9
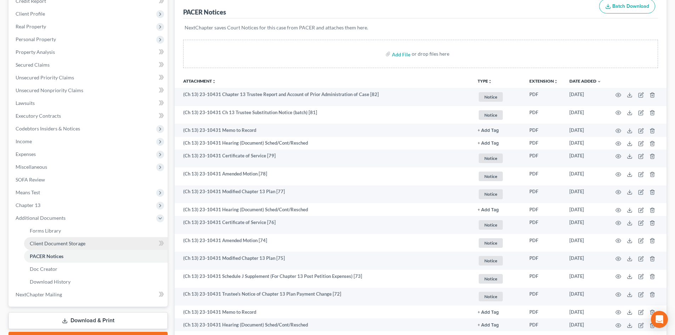
scroll to position [142, 0]
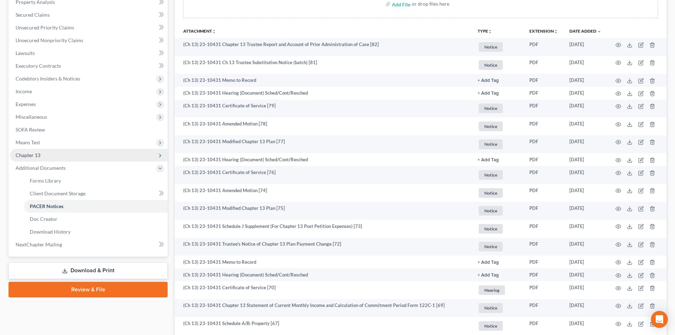
click at [41, 159] on span "Chapter 13" at bounding box center [89, 155] width 158 height 13
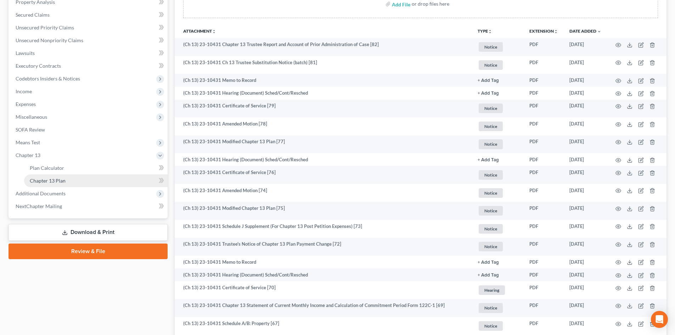
click at [52, 179] on span "Chapter 13 Plan" at bounding box center [48, 181] width 36 height 6
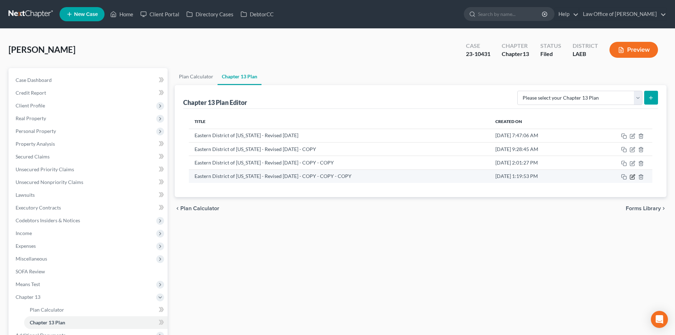
click at [631, 178] on icon "button" at bounding box center [633, 177] width 6 height 6
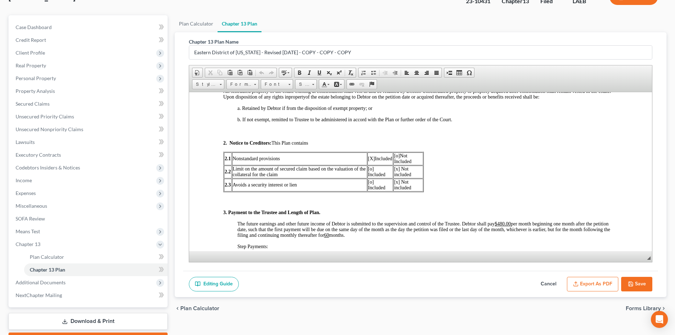
scroll to position [93, 0]
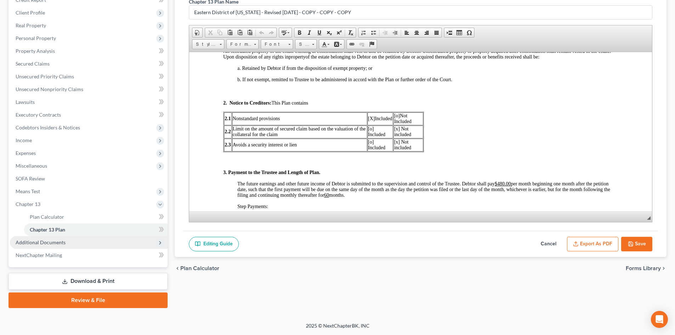
click at [52, 245] on span "Additional Documents" at bounding box center [41, 242] width 50 height 6
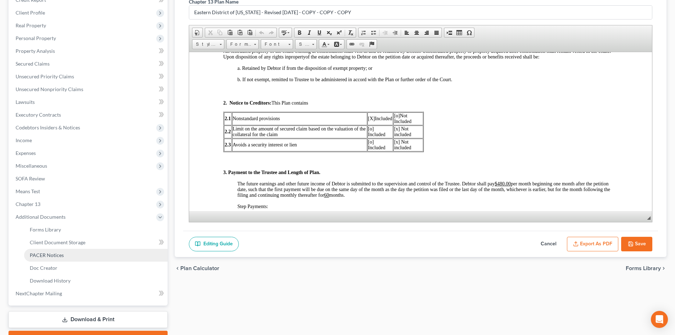
click at [54, 258] on link "PACER Notices" at bounding box center [96, 255] width 144 height 13
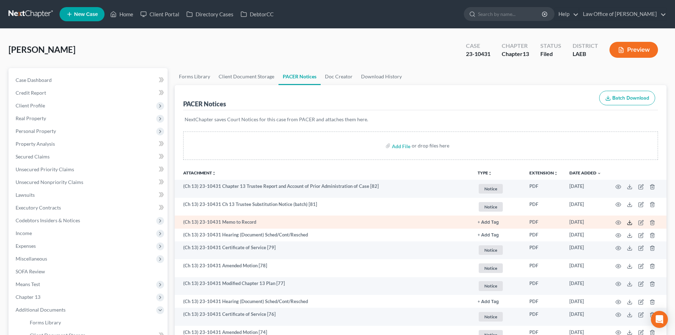
click at [630, 222] on icon at bounding box center [630, 223] width 6 height 6
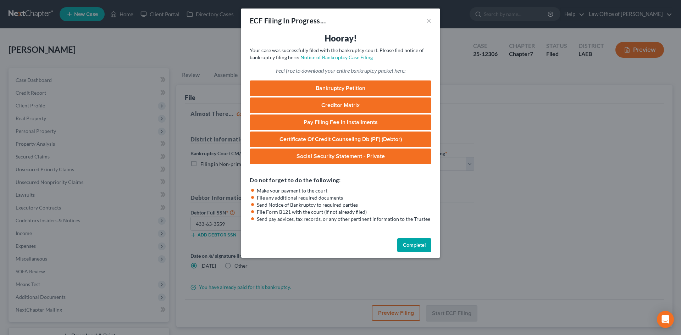
select select "0"
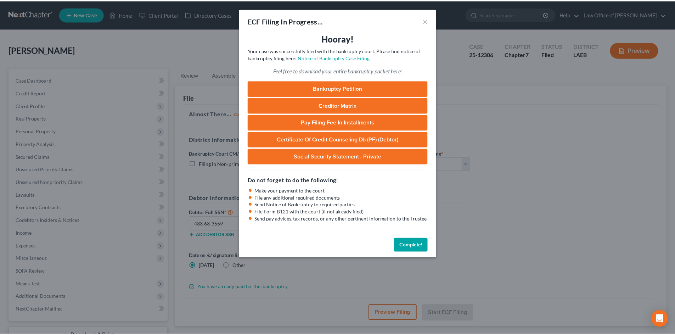
scroll to position [55, 0]
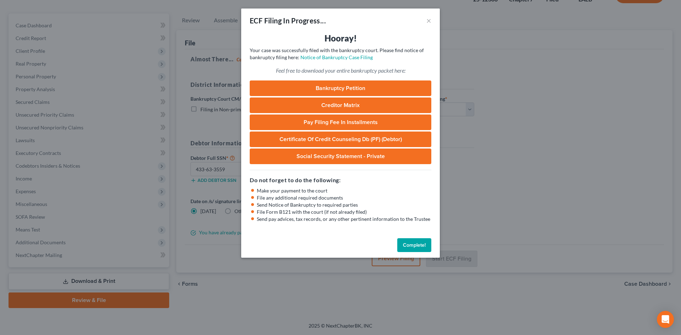
click at [413, 250] on button "Complete!" at bounding box center [414, 245] width 34 height 14
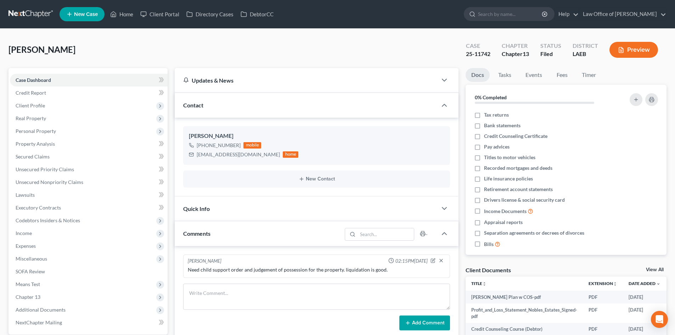
click at [38, 49] on span "[PERSON_NAME]" at bounding box center [42, 49] width 67 height 10
click at [30, 12] on link at bounding box center [31, 14] width 45 height 13
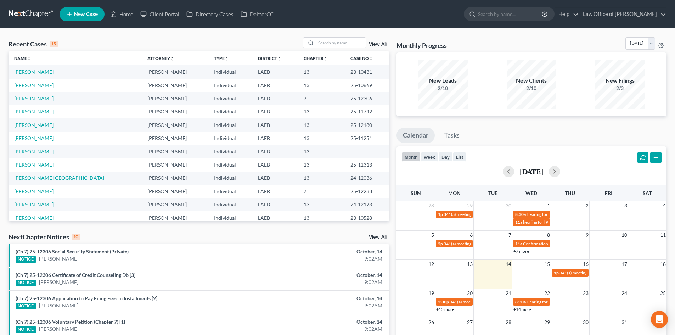
scroll to position [49, 0]
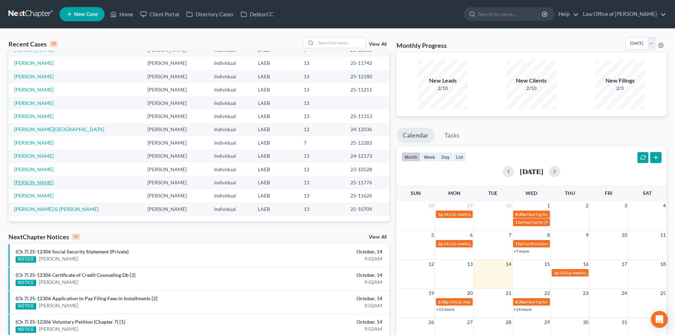
click at [26, 182] on link "[PERSON_NAME]" at bounding box center [33, 182] width 39 height 6
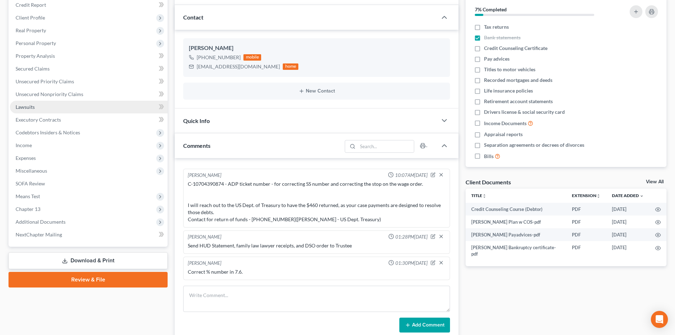
scroll to position [71, 0]
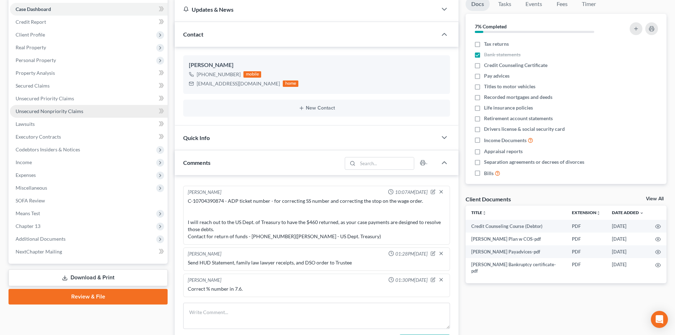
click at [43, 112] on span "Unsecured Nonpriority Claims" at bounding box center [50, 111] width 68 height 6
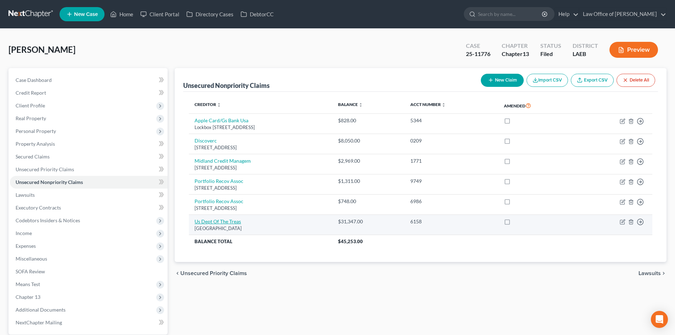
click at [207, 221] on link "Us Dept Of The Treas" at bounding box center [218, 221] width 46 height 6
select select "0"
select select "1"
select select "0"
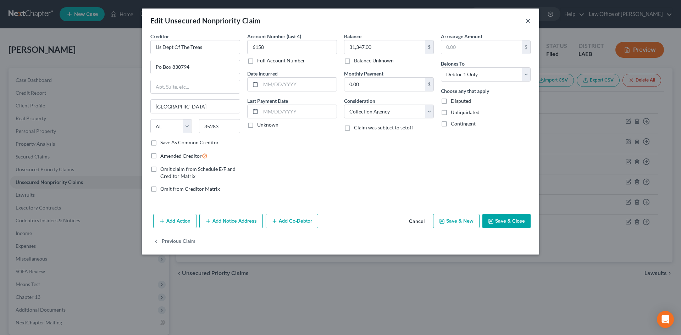
click at [526, 23] on button "×" at bounding box center [527, 20] width 5 height 9
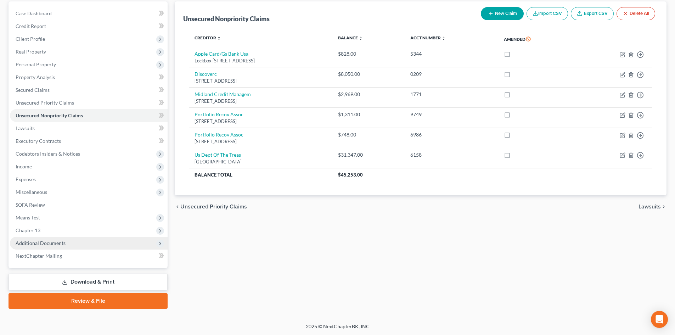
scroll to position [67, 0]
click at [61, 241] on span "Additional Documents" at bounding box center [41, 242] width 50 height 6
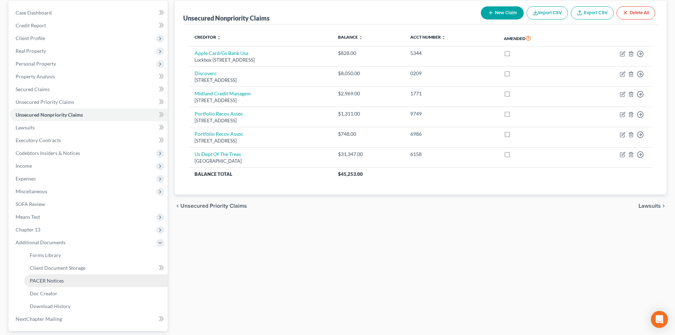
click at [60, 279] on span "PACER Notices" at bounding box center [47, 281] width 34 height 6
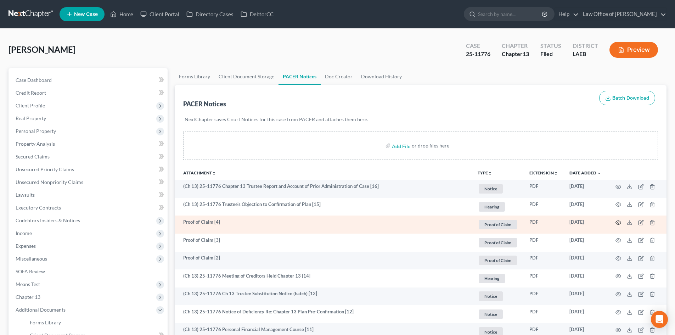
click at [621, 224] on icon "button" at bounding box center [619, 223] width 6 height 6
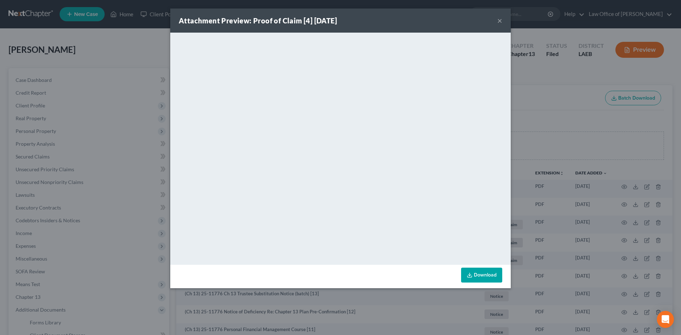
click at [497, 19] on button "×" at bounding box center [499, 20] width 5 height 9
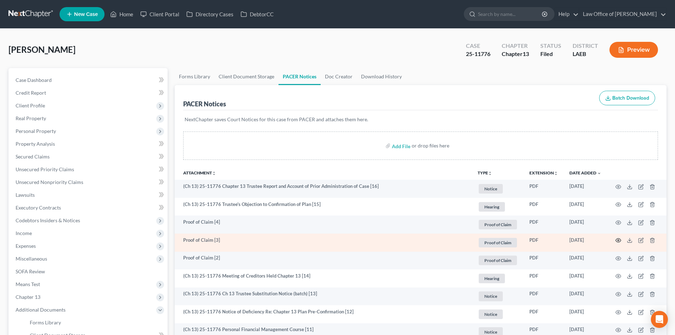
click at [619, 240] on icon "button" at bounding box center [619, 241] width 6 height 6
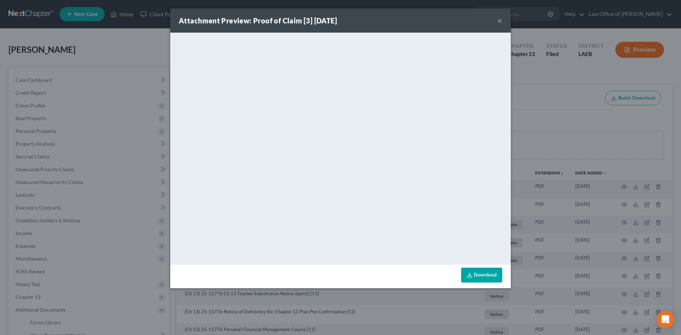
click at [501, 19] on button "×" at bounding box center [499, 20] width 5 height 9
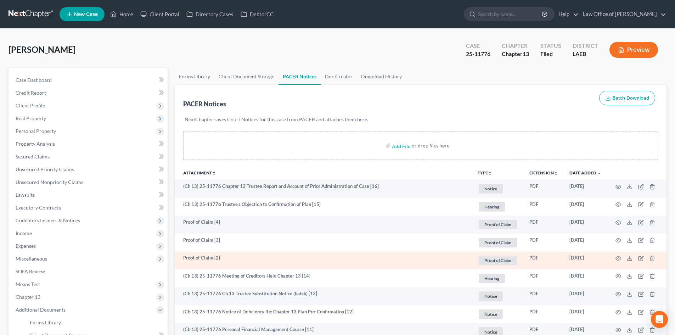
click at [622, 259] on td at bounding box center [637, 261] width 60 height 18
click at [615, 259] on td at bounding box center [637, 261] width 60 height 18
click at [616, 259] on icon "button" at bounding box center [618, 259] width 5 height 4
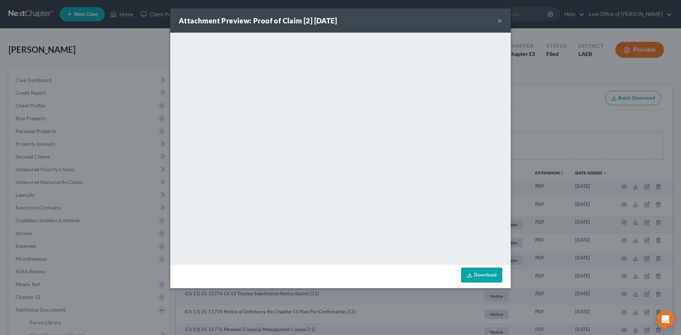
click at [501, 21] on button "×" at bounding box center [499, 20] width 5 height 9
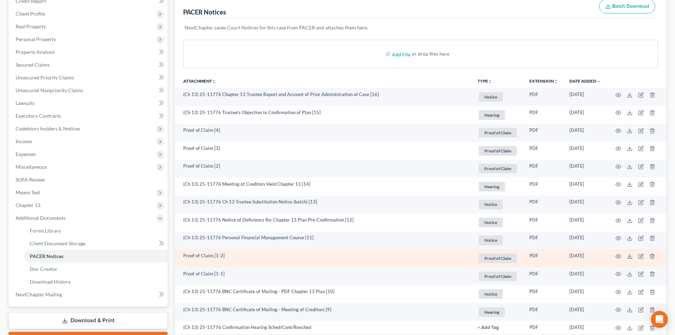
scroll to position [142, 0]
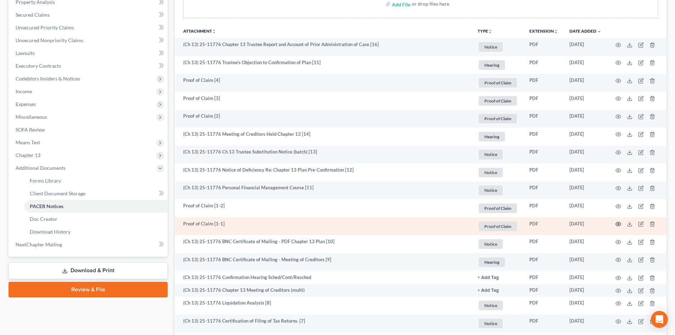
click at [616, 227] on icon "button" at bounding box center [619, 224] width 6 height 6
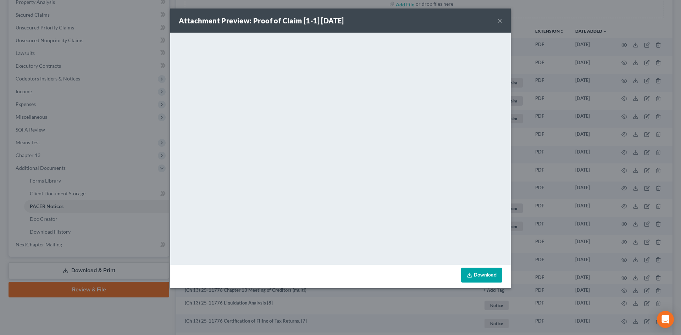
click at [498, 20] on button "×" at bounding box center [499, 20] width 5 height 9
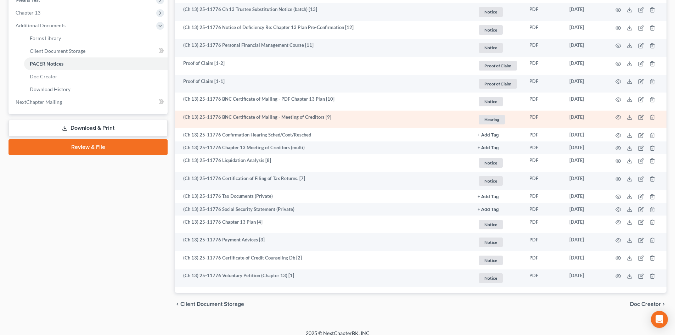
scroll to position [292, 0]
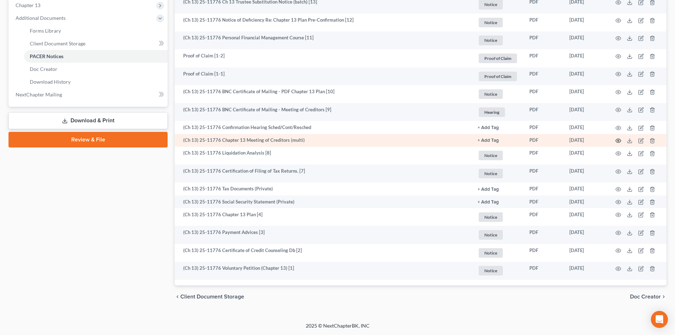
click at [618, 141] on circle "button" at bounding box center [618, 140] width 1 height 1
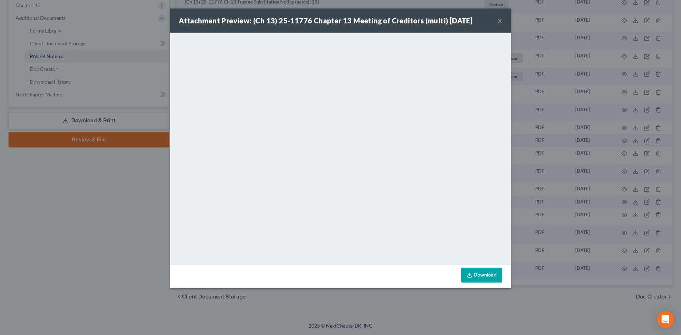
click at [501, 21] on button "×" at bounding box center [499, 20] width 5 height 9
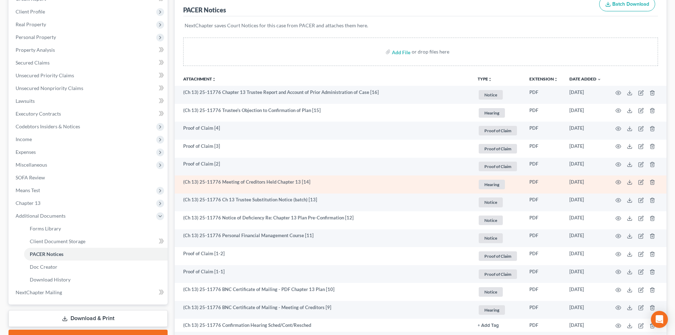
scroll to position [71, 0]
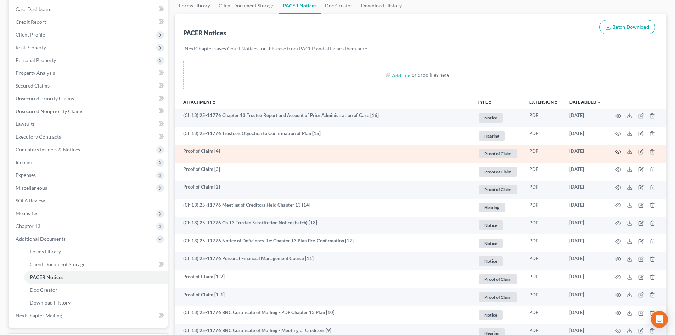
click at [618, 150] on icon "button" at bounding box center [618, 152] width 5 height 4
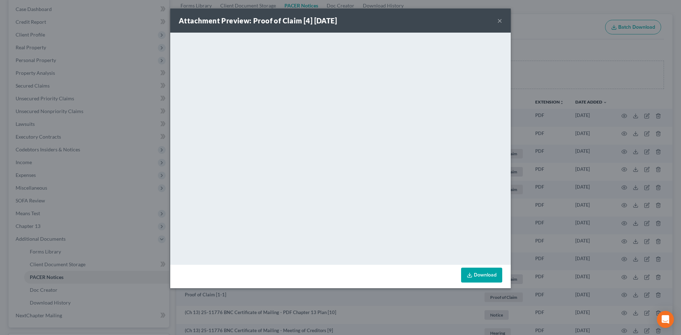
click at [501, 19] on button "×" at bounding box center [499, 20] width 5 height 9
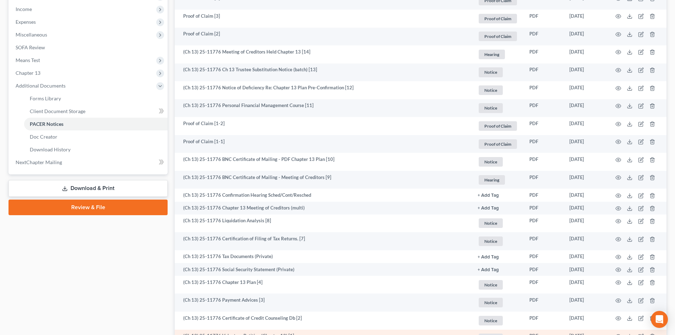
scroll to position [292, 0]
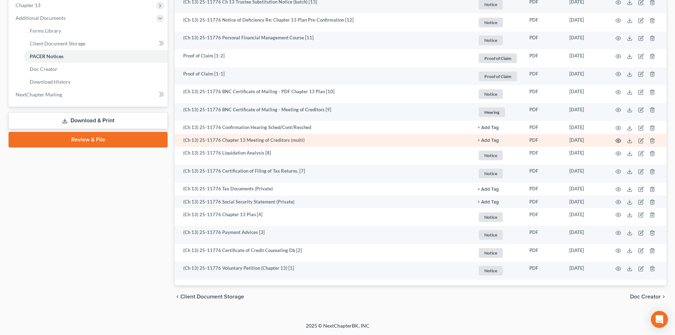
click at [618, 140] on icon "button" at bounding box center [619, 141] width 6 height 6
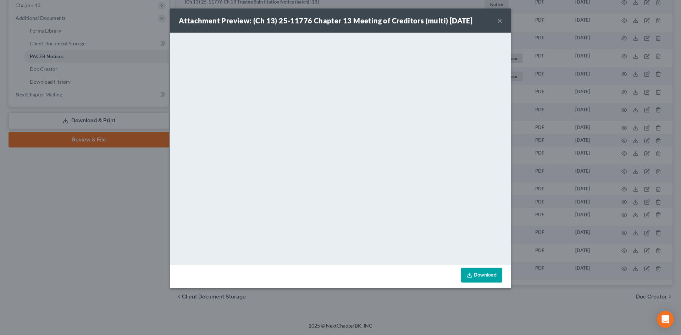
click at [497, 20] on button "×" at bounding box center [499, 20] width 5 height 9
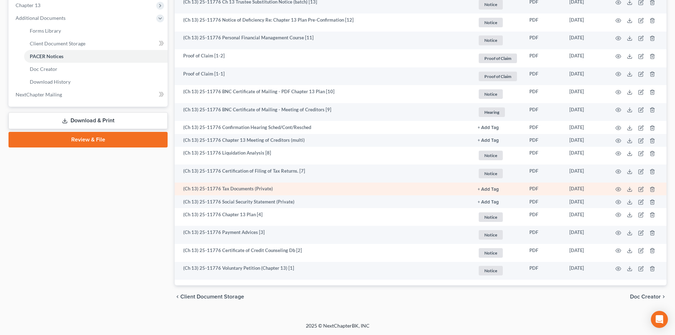
scroll to position [0, 0]
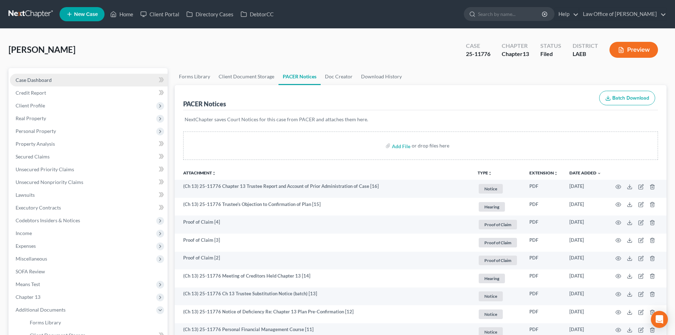
click at [45, 83] on link "Case Dashboard" at bounding box center [89, 80] width 158 height 13
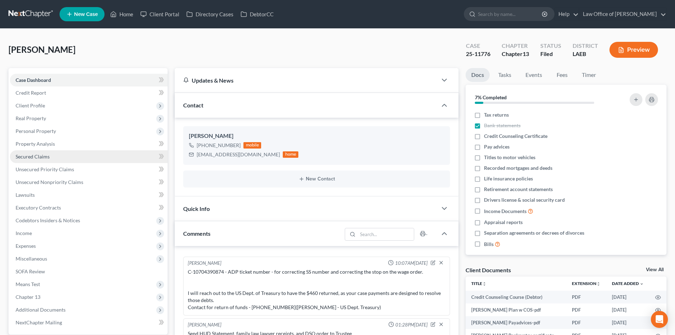
click at [38, 157] on span "Secured Claims" at bounding box center [33, 157] width 34 height 6
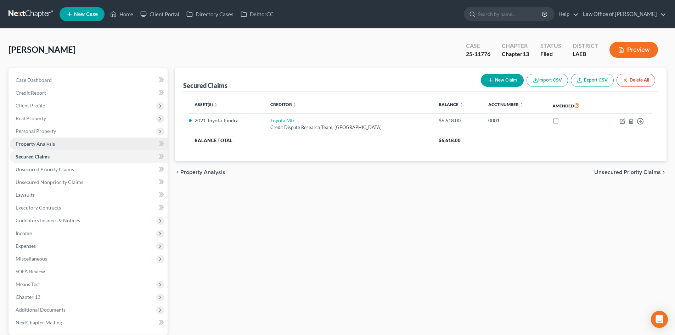
click at [29, 142] on span "Property Analysis" at bounding box center [35, 144] width 39 height 6
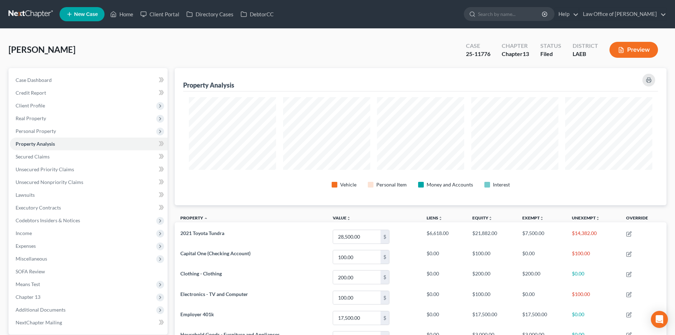
click at [22, 15] on link at bounding box center [31, 14] width 45 height 13
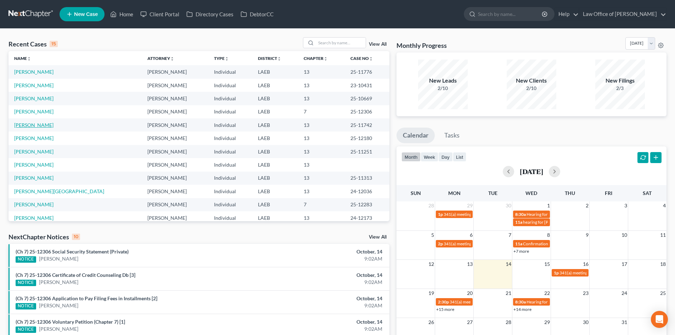
click at [22, 122] on link "[PERSON_NAME]" at bounding box center [33, 125] width 39 height 6
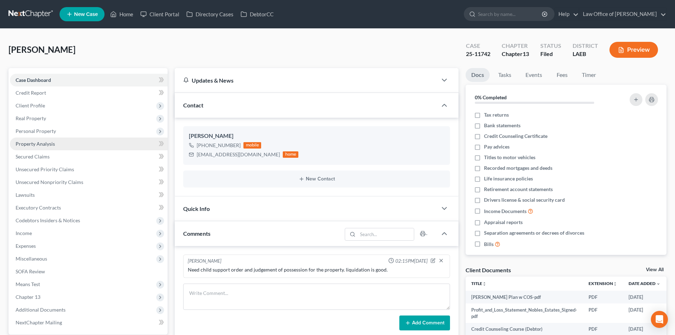
click at [36, 149] on link "Property Analysis" at bounding box center [89, 144] width 158 height 13
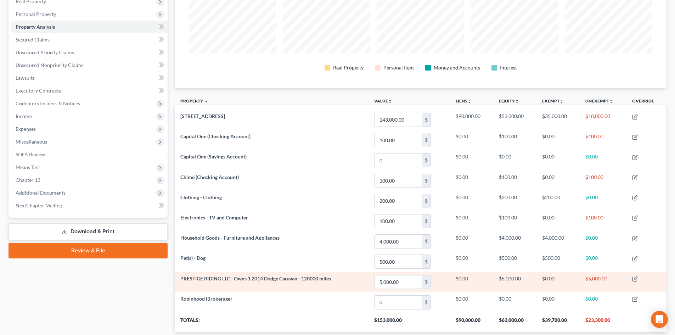
scroll to position [93, 0]
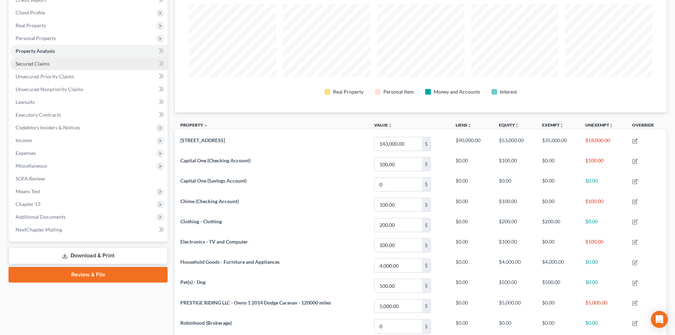
click at [26, 66] on span "Secured Claims" at bounding box center [33, 64] width 34 height 6
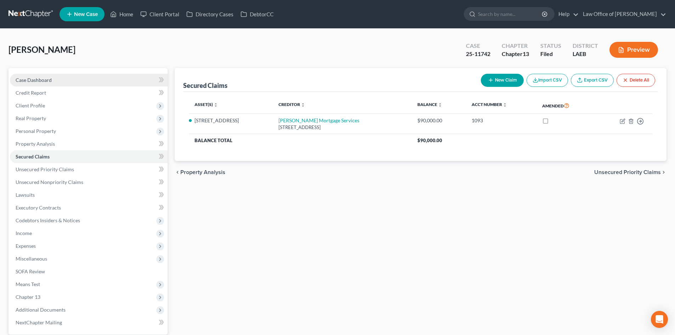
click at [22, 79] on span "Case Dashboard" at bounding box center [34, 80] width 36 height 6
